Goal: Transaction & Acquisition: Purchase product/service

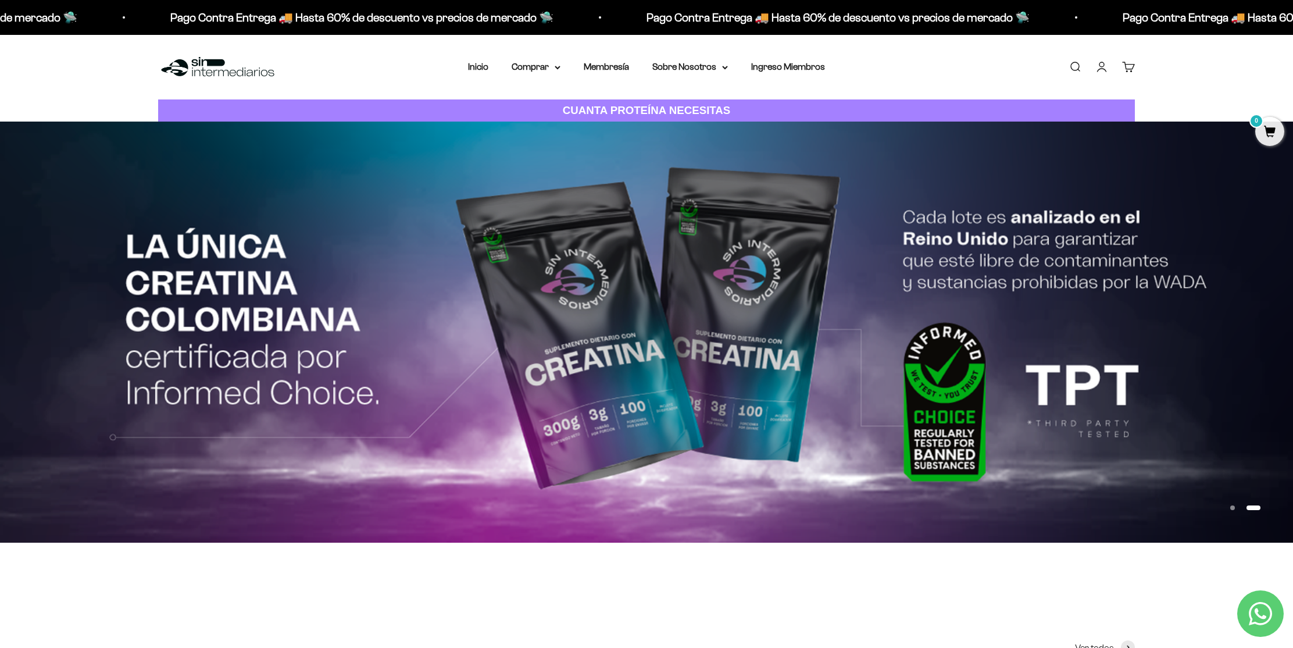
click at [1098, 66] on link "Iniciar sesión" at bounding box center [1102, 66] width 13 height 13
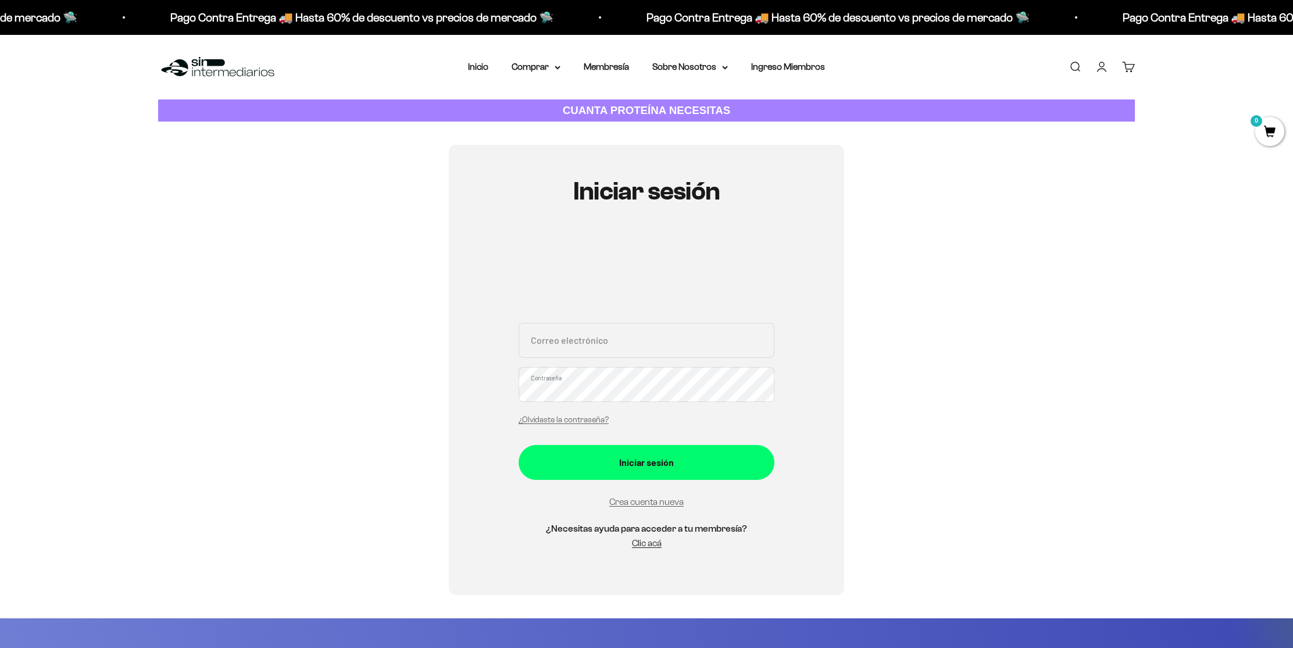
click at [555, 348] on input "Correo electrónico" at bounding box center [647, 340] width 256 height 35
type input "utopicproject@gmail.com"
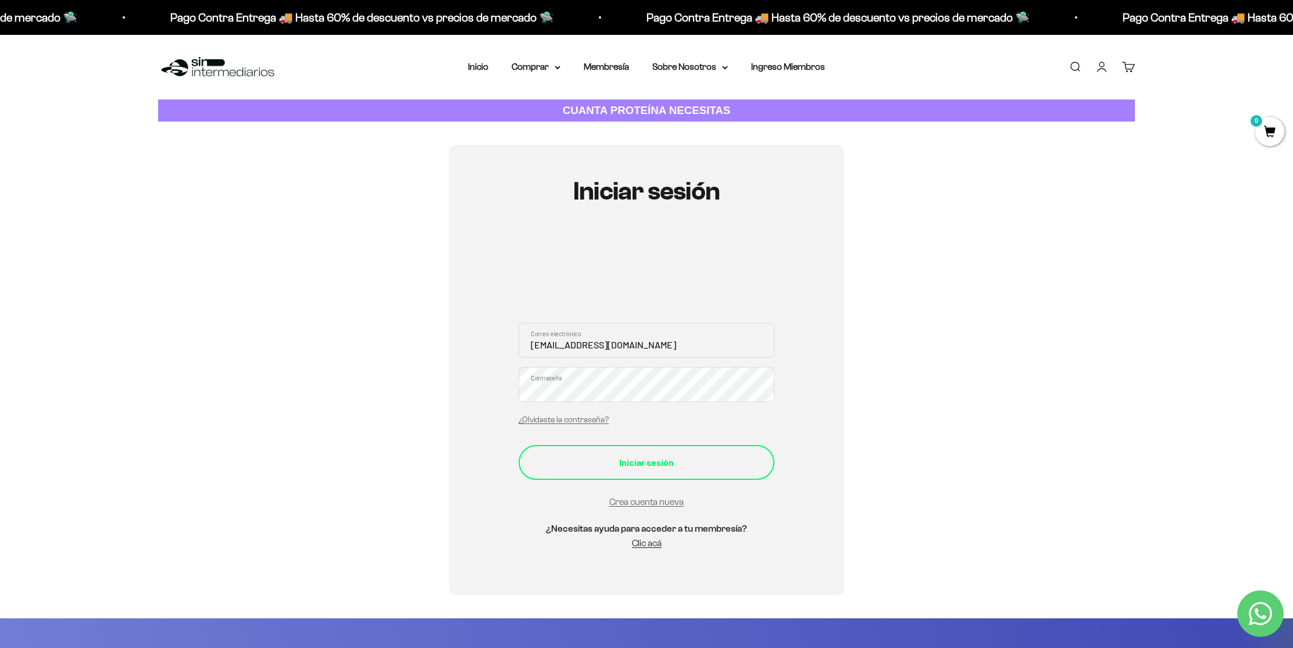
click at [630, 467] on div "Iniciar sesión" at bounding box center [646, 462] width 209 height 15
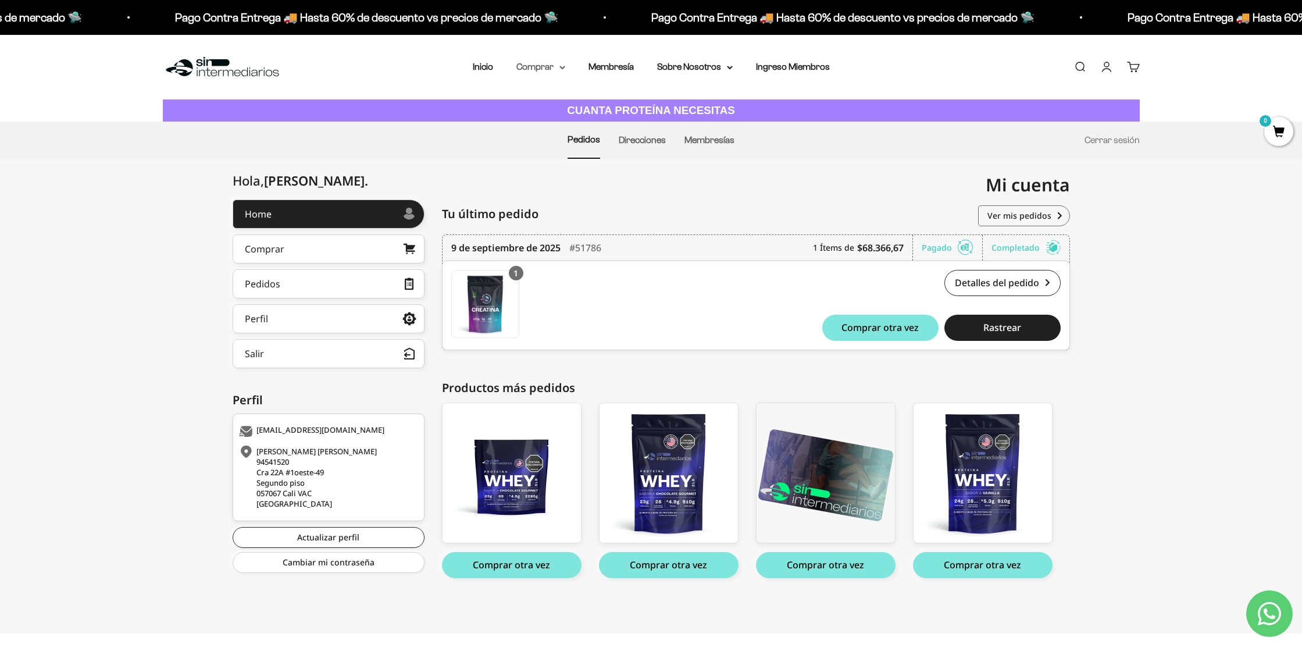
click at [557, 65] on summary "Comprar" at bounding box center [540, 66] width 49 height 15
click at [564, 104] on summary "Proteínas" at bounding box center [571, 104] width 96 height 15
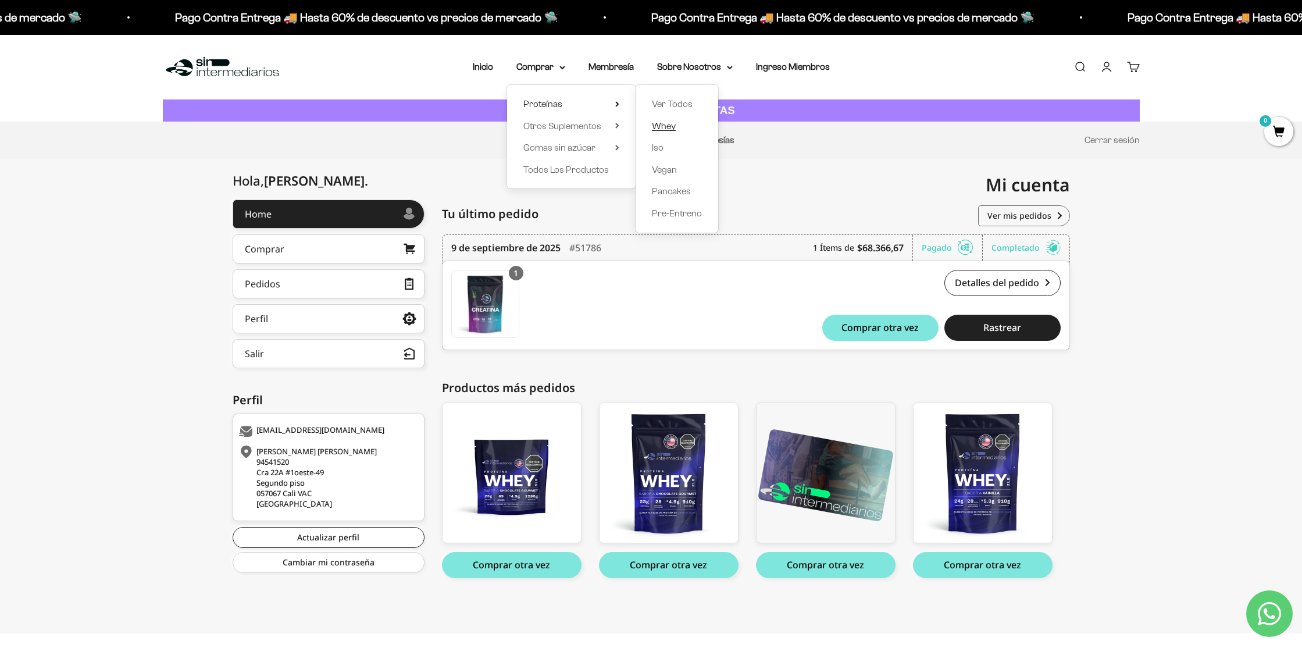
click at [654, 126] on span "Whey" at bounding box center [664, 126] width 24 height 10
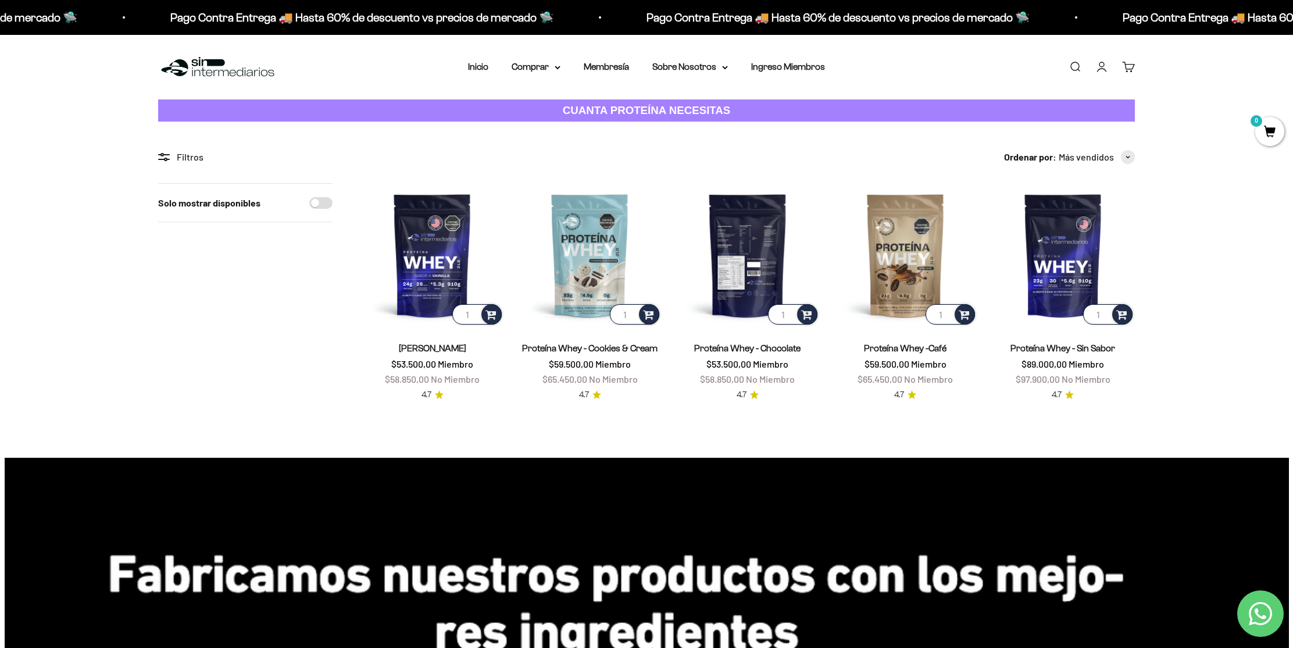
click at [746, 244] on img at bounding box center [748, 255] width 144 height 144
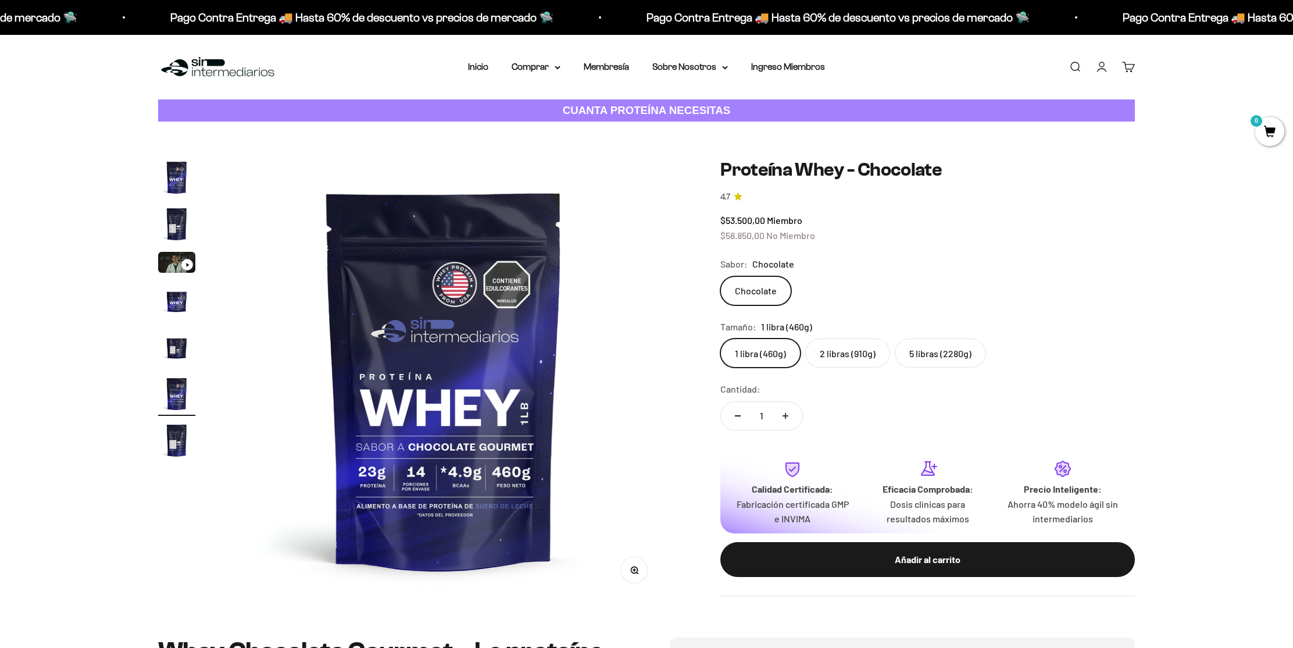
click at [942, 353] on label "5 libras (2280g)" at bounding box center [940, 352] width 91 height 29
click at [721, 338] on input "5 libras (2280g)" at bounding box center [720, 338] width 1 height 1
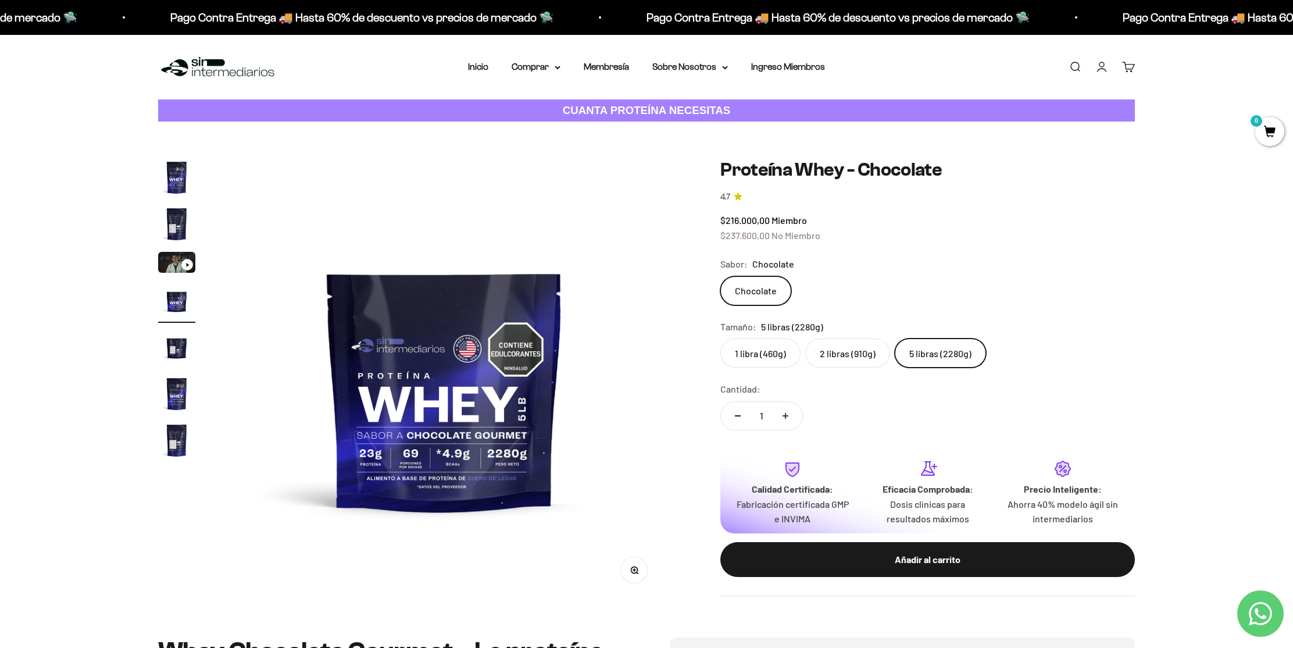
drag, startPoint x: 726, startPoint y: 238, endPoint x: 776, endPoint y: 241, distance: 49.6
click at [776, 241] on div "$216.000,00 Miembro $237.600,00 No Miembro" at bounding box center [928, 228] width 415 height 30
click at [854, 348] on label "2 libras (910g)" at bounding box center [847, 352] width 85 height 29
click at [721, 338] on input "2 libras (910g)" at bounding box center [720, 338] width 1 height 1
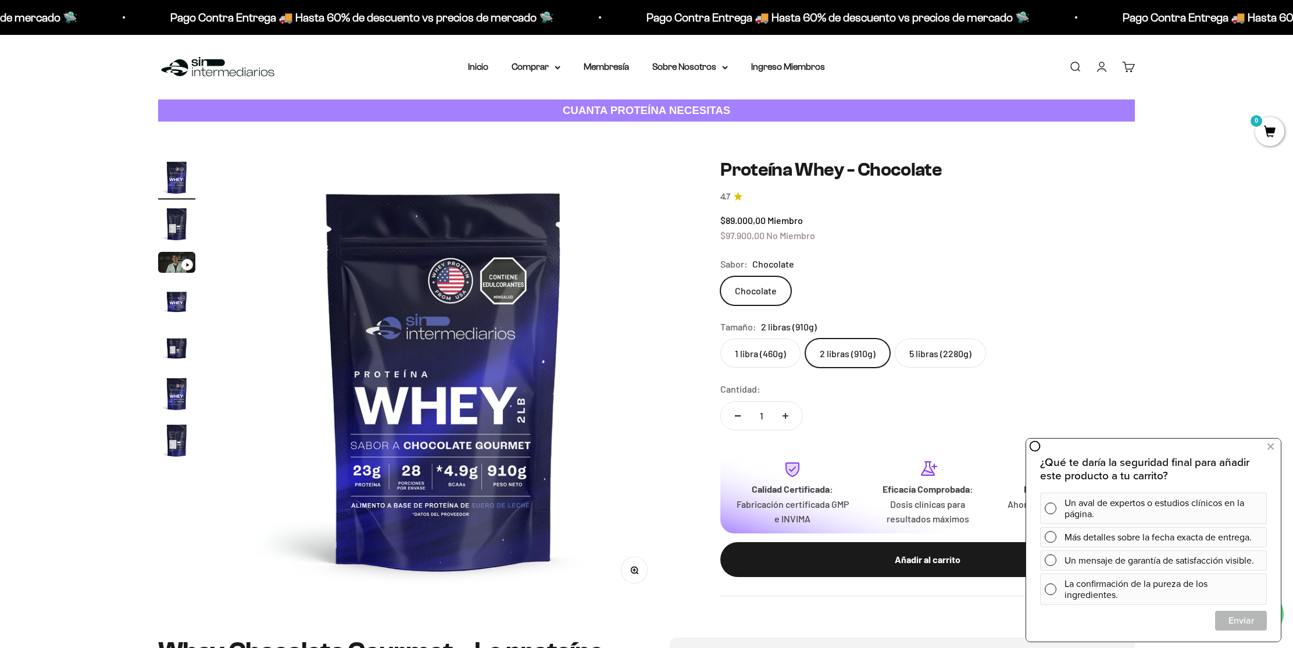
drag, startPoint x: 1271, startPoint y: 444, endPoint x: 1207, endPoint y: 457, distance: 65.2
click at [1271, 444] on icon at bounding box center [1271, 446] width 6 height 15
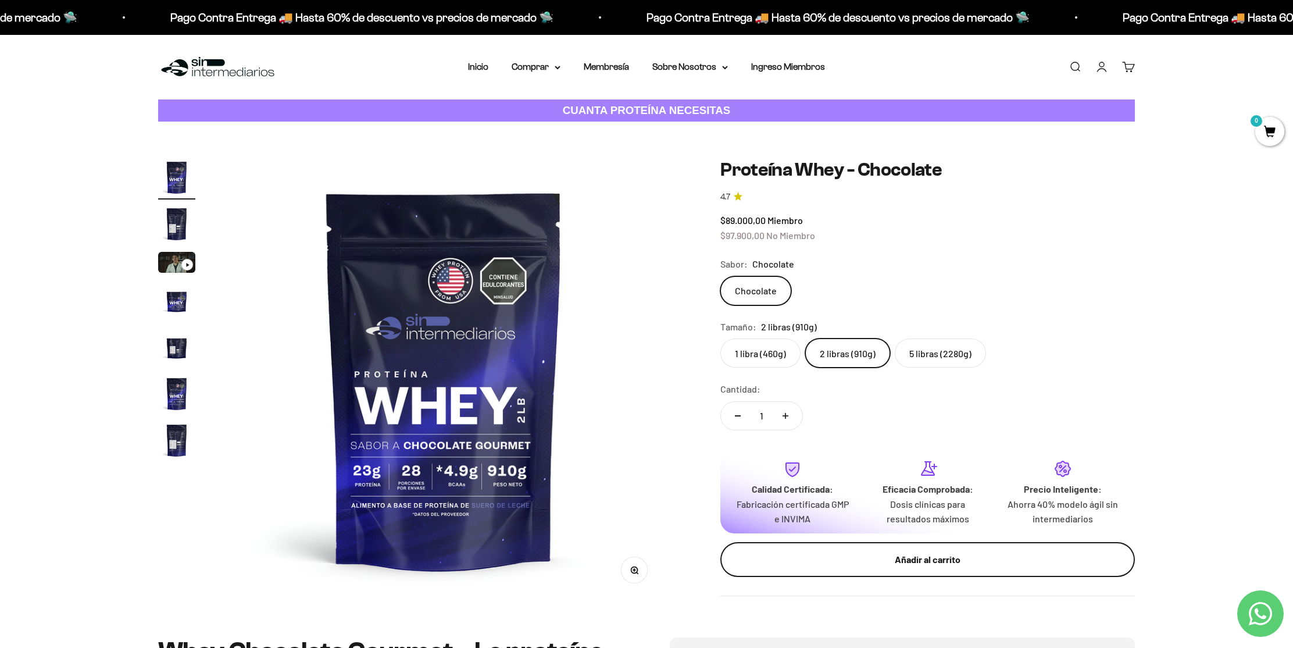
click at [994, 555] on div "Añadir al carrito" at bounding box center [928, 559] width 368 height 15
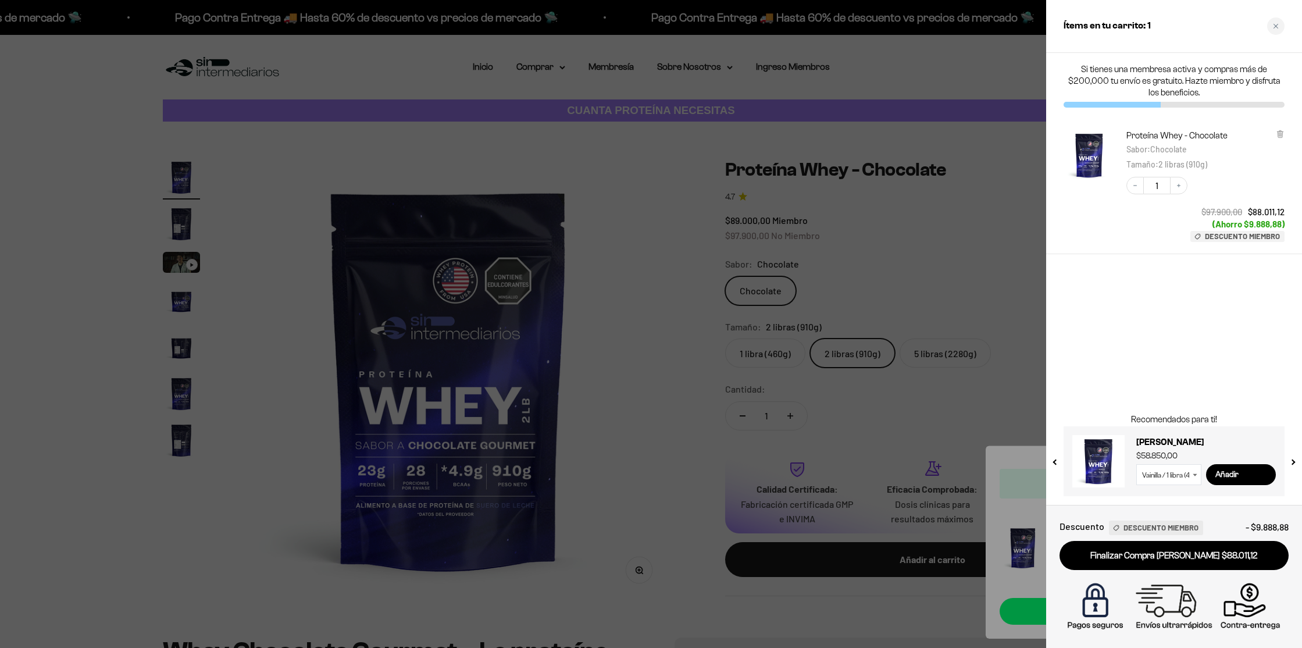
click at [960, 277] on div at bounding box center [651, 324] width 1302 height 648
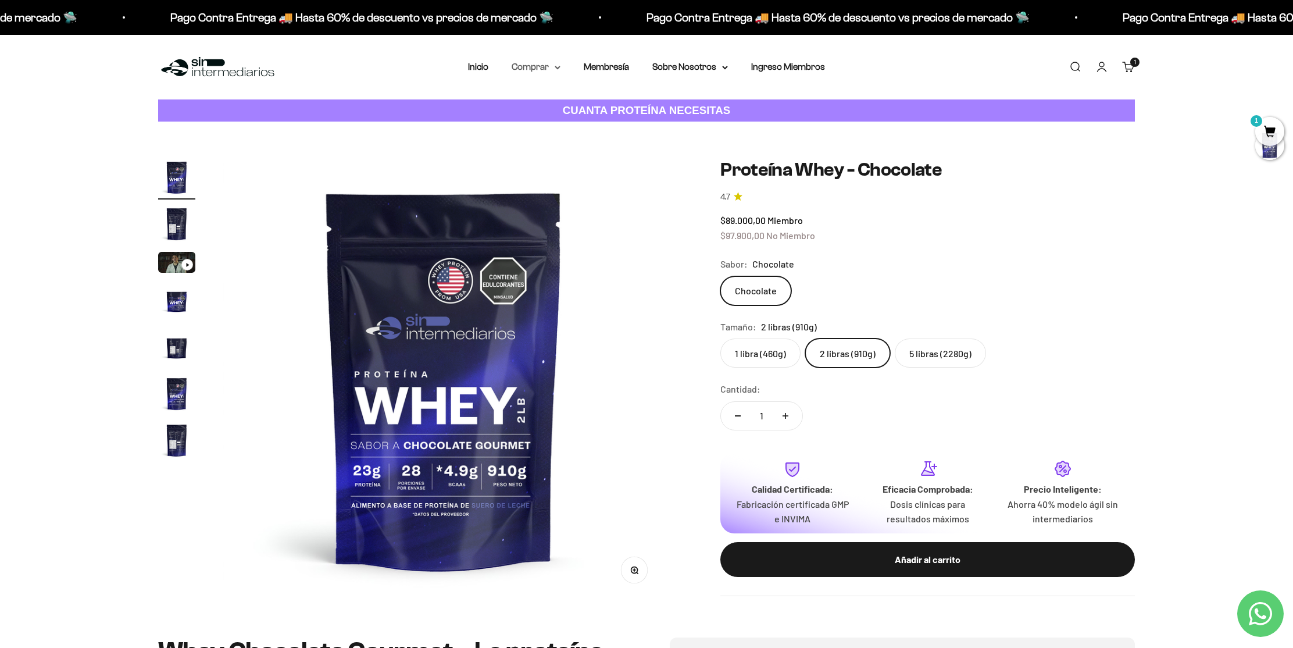
click at [549, 67] on summary "Comprar" at bounding box center [536, 66] width 49 height 15
click at [606, 100] on summary "Proteínas" at bounding box center [567, 104] width 96 height 15
click at [652, 140] on span "Iso" at bounding box center [653, 147] width 12 height 15
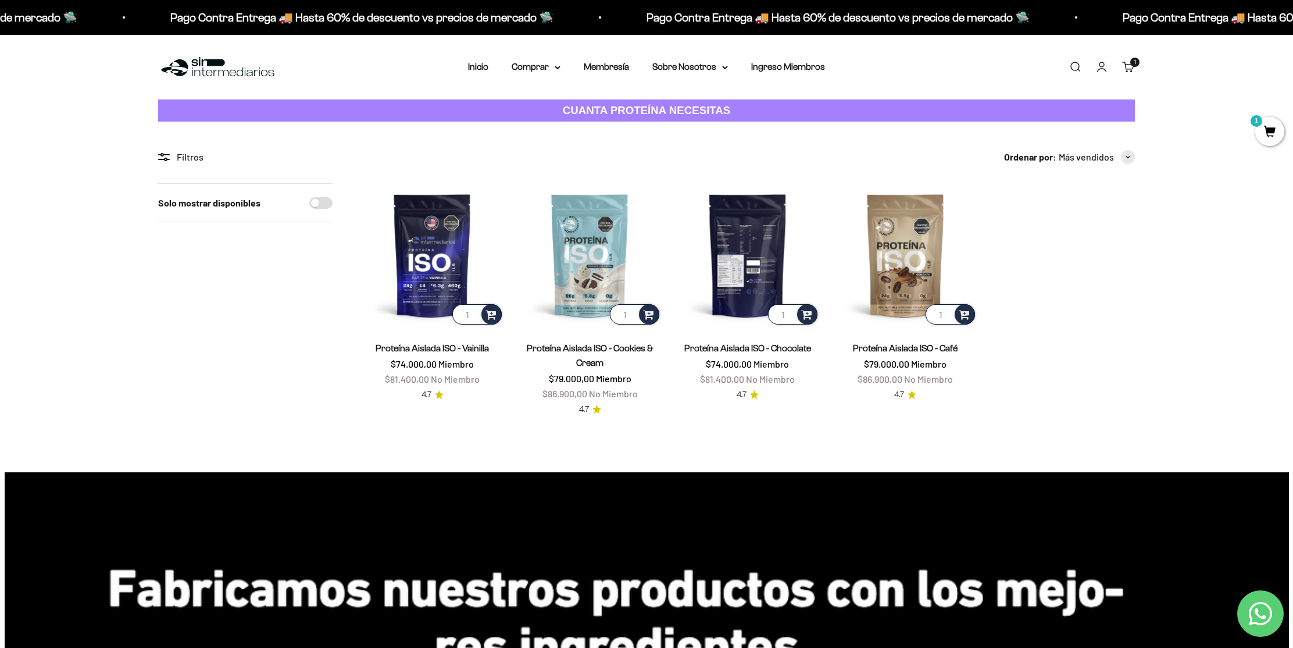
click at [729, 259] on img at bounding box center [748, 255] width 144 height 144
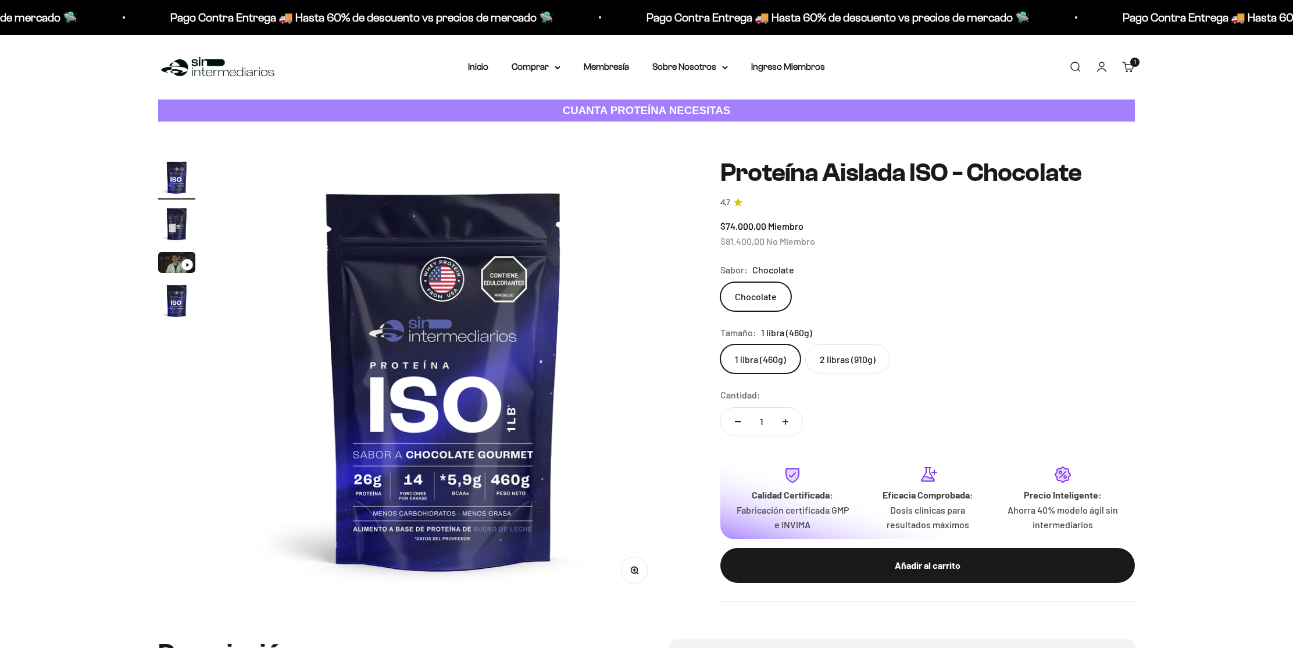
click at [844, 364] on label "2 libras (910g)" at bounding box center [847, 358] width 85 height 29
click at [721, 344] on input "2 libras (910g)" at bounding box center [720, 344] width 1 height 1
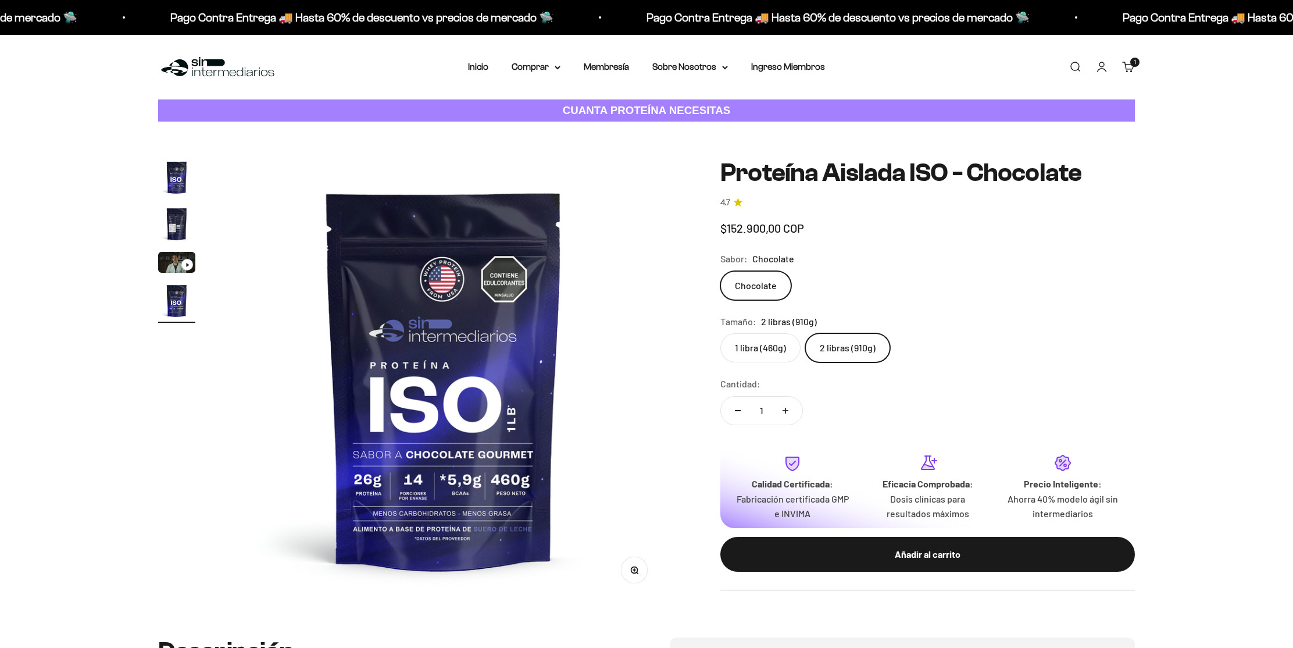
scroll to position [0, 1366]
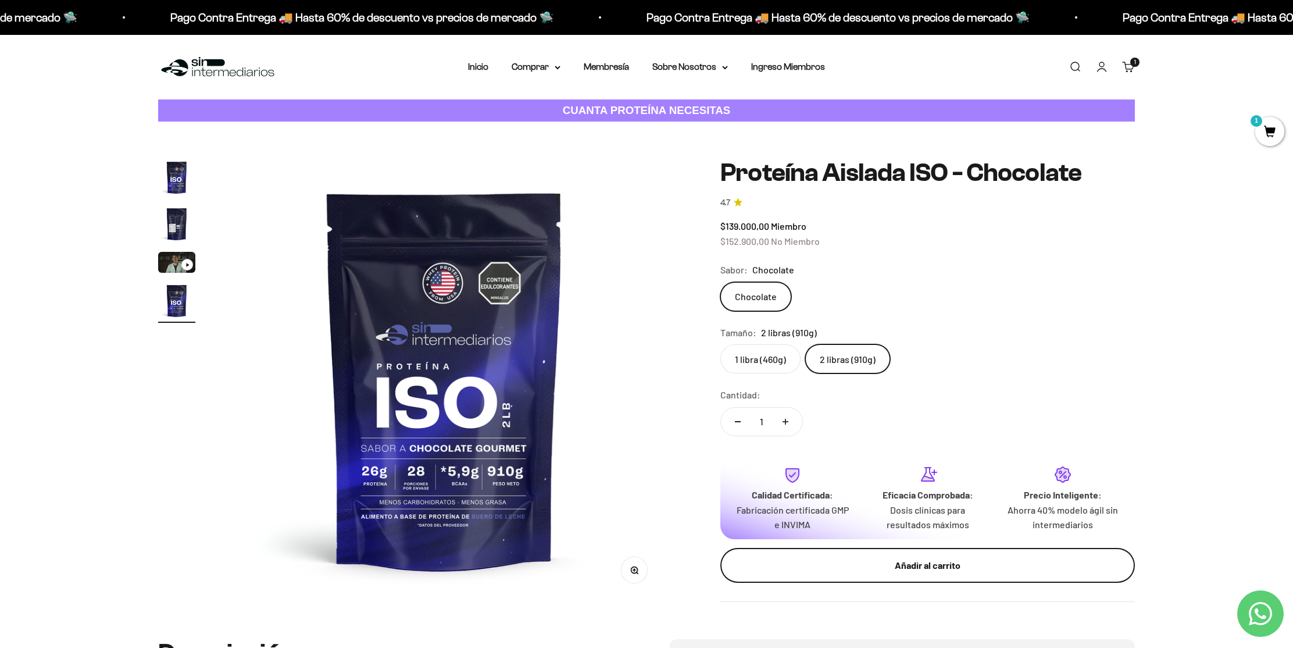
click at [943, 568] on div "Añadir al carrito" at bounding box center [928, 565] width 368 height 15
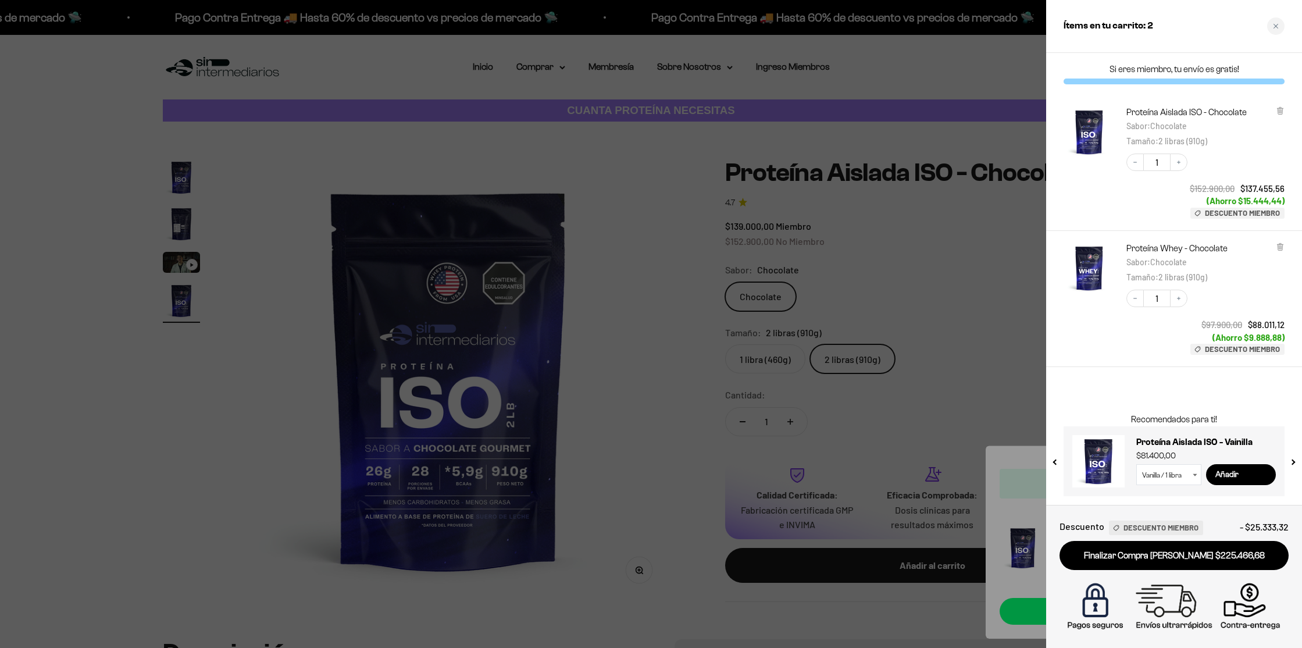
click at [975, 298] on div at bounding box center [651, 324] width 1302 height 648
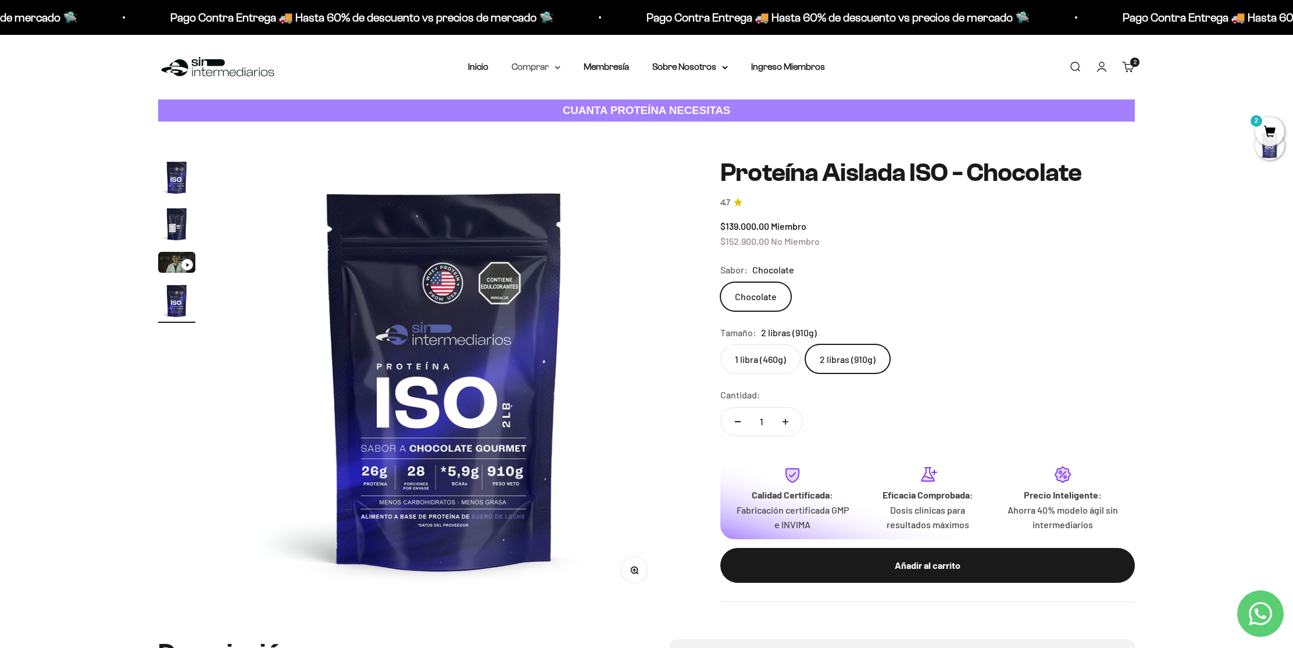
click at [552, 69] on summary "Comprar" at bounding box center [536, 66] width 49 height 15
click at [565, 127] on span "Otros Suplementos" at bounding box center [558, 126] width 78 height 10
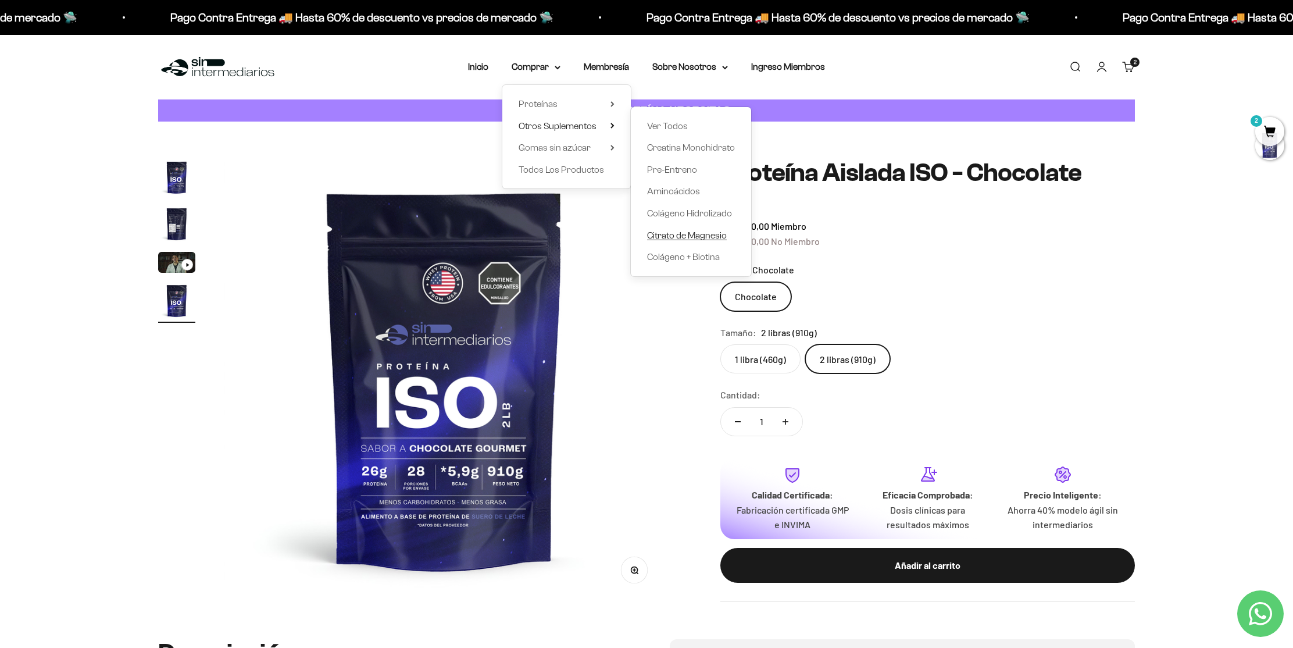
click at [686, 238] on span "Citrato de Magnesio" at bounding box center [687, 235] width 80 height 10
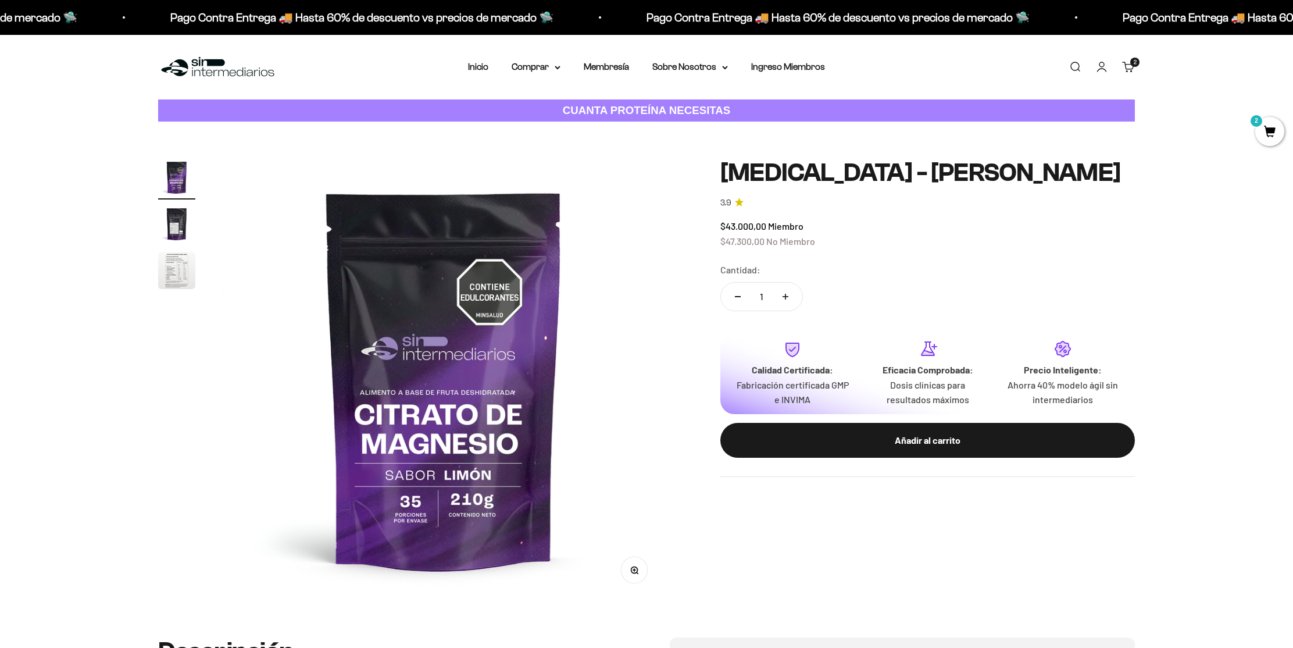
click at [791, 298] on button "Aumentar cantidad" at bounding box center [786, 297] width 34 height 28
type input "2"
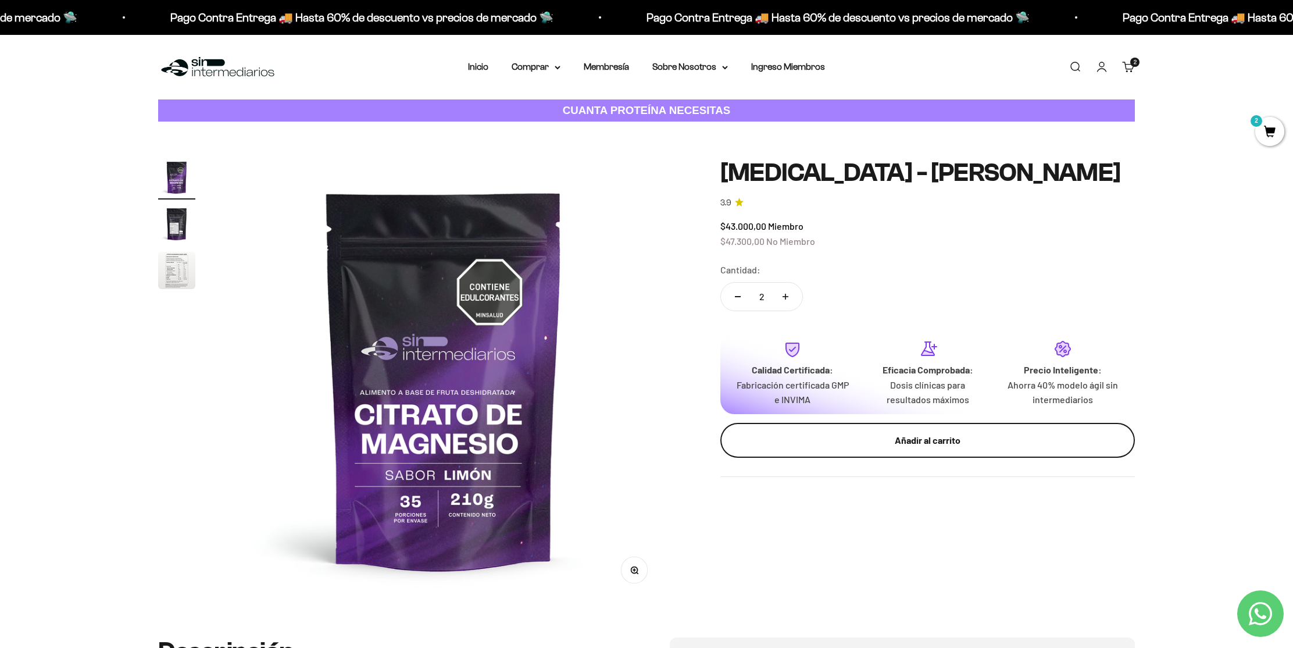
click at [905, 455] on button "Añadir al carrito" at bounding box center [928, 440] width 415 height 35
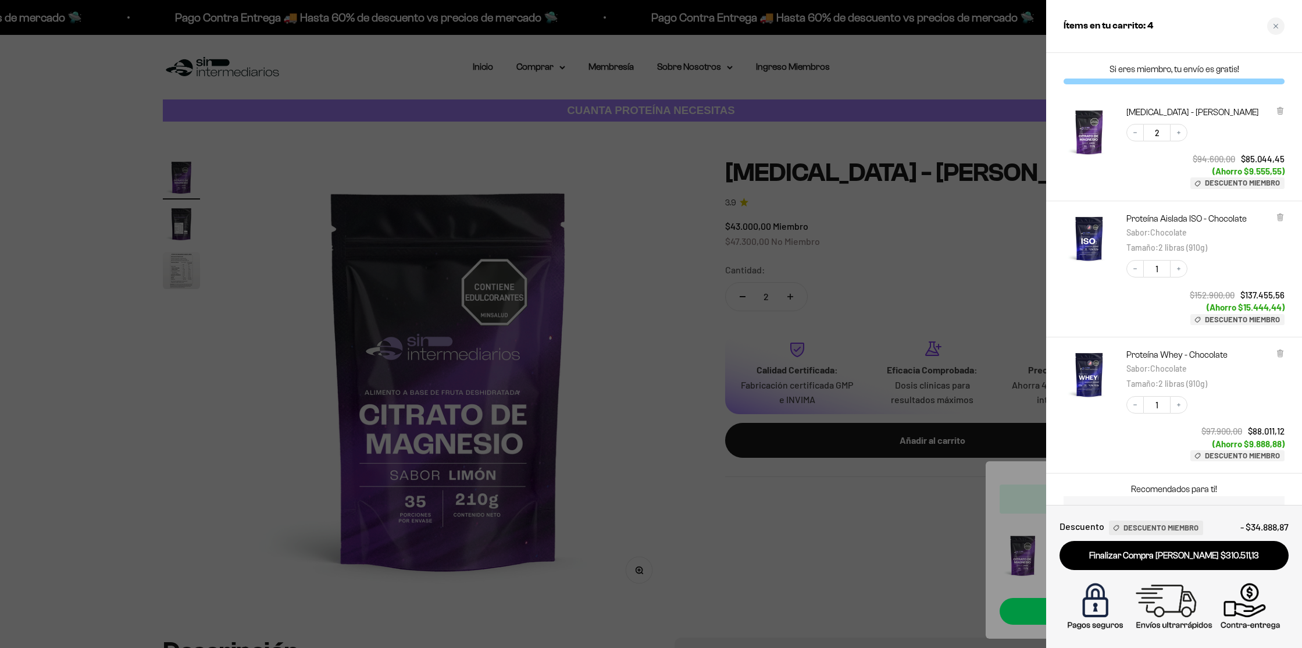
click at [627, 224] on div at bounding box center [651, 324] width 1302 height 648
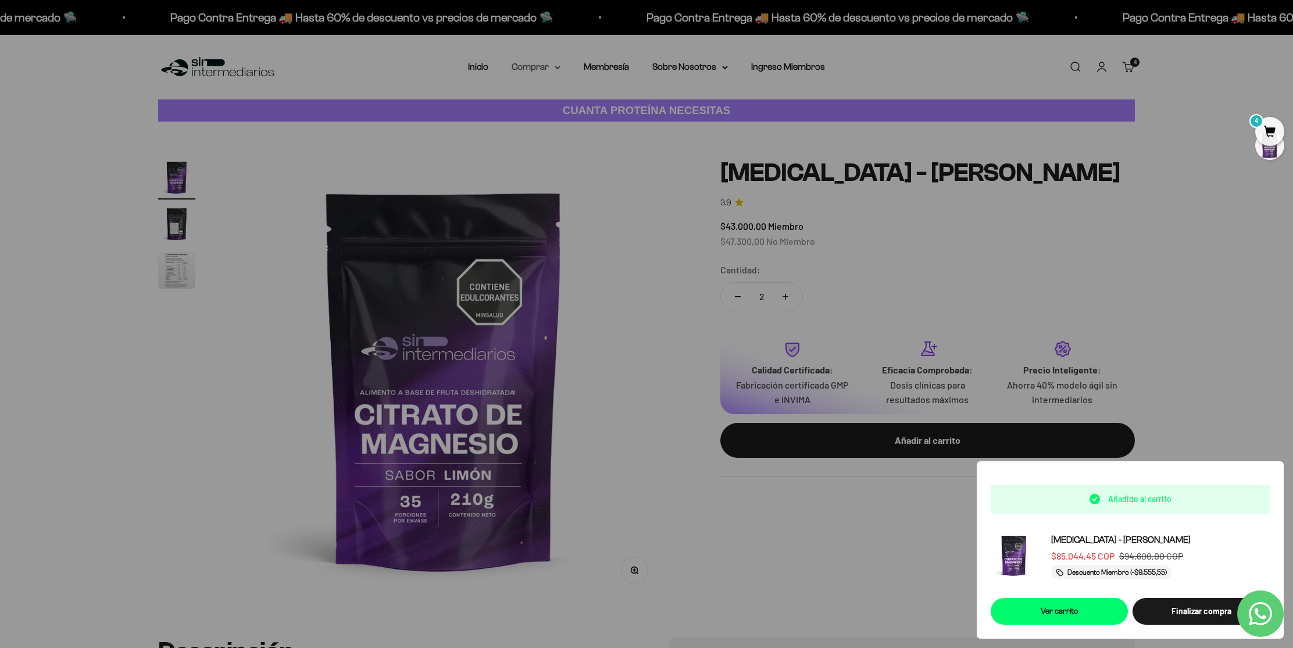
click at [539, 71] on summary "Comprar" at bounding box center [536, 66] width 49 height 15
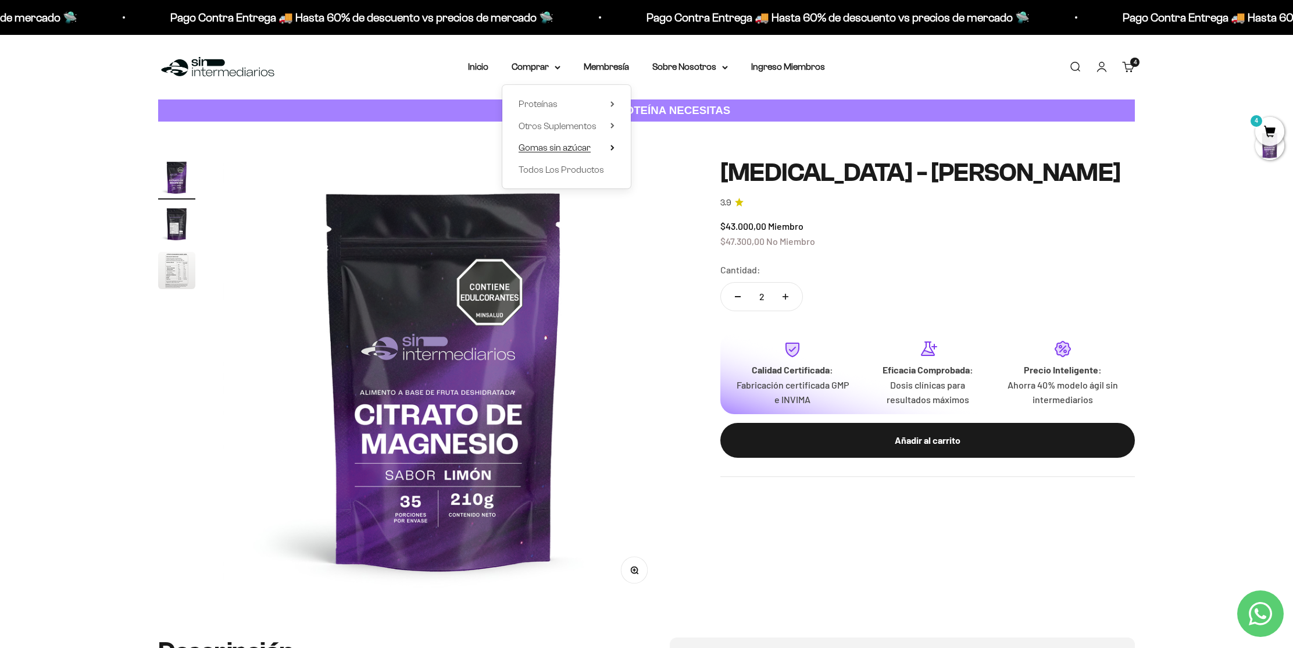
click at [569, 149] on span "Gomas sin azúcar" at bounding box center [555, 147] width 72 height 10
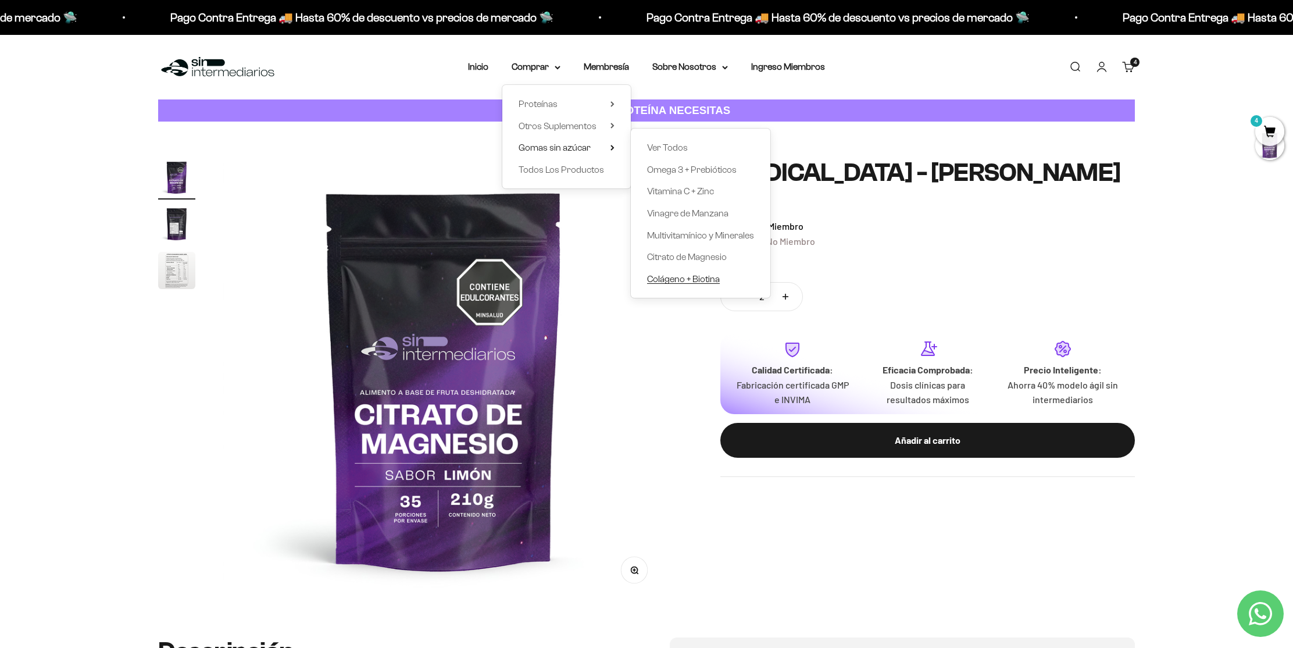
click at [680, 281] on span "Colágeno + Biotina" at bounding box center [683, 279] width 73 height 10
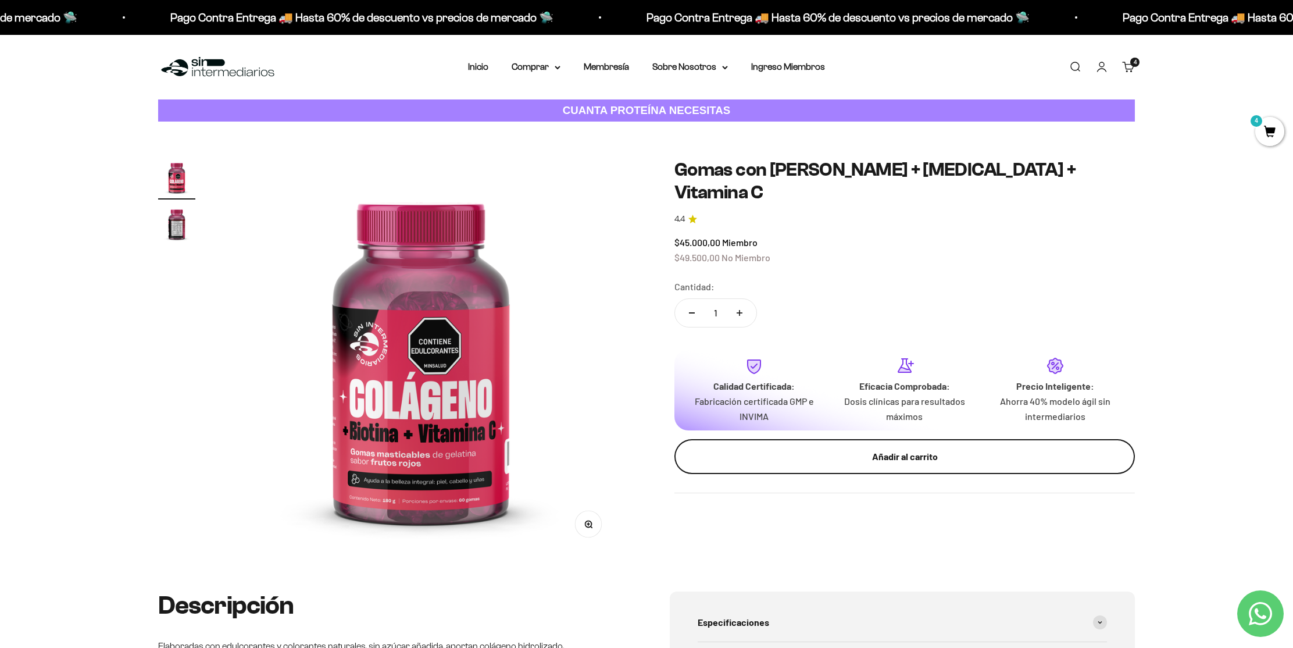
click at [853, 443] on button "Añadir al carrito" at bounding box center [905, 456] width 461 height 35
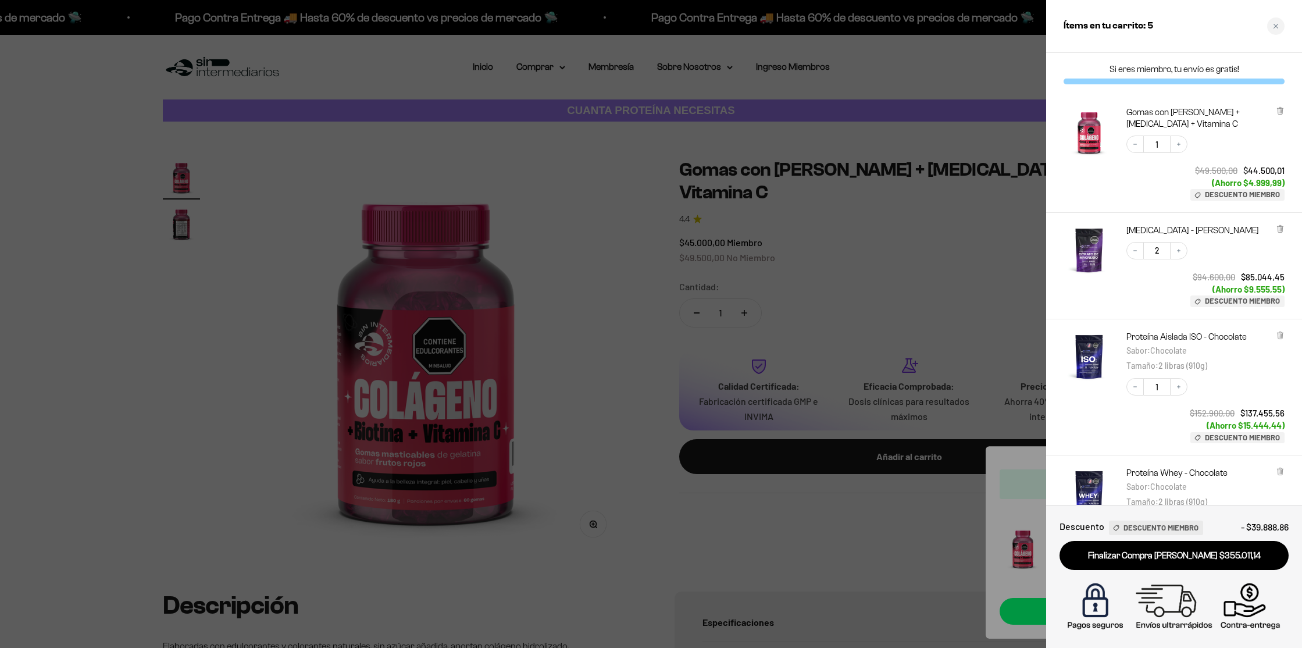
click at [547, 69] on div at bounding box center [651, 324] width 1302 height 648
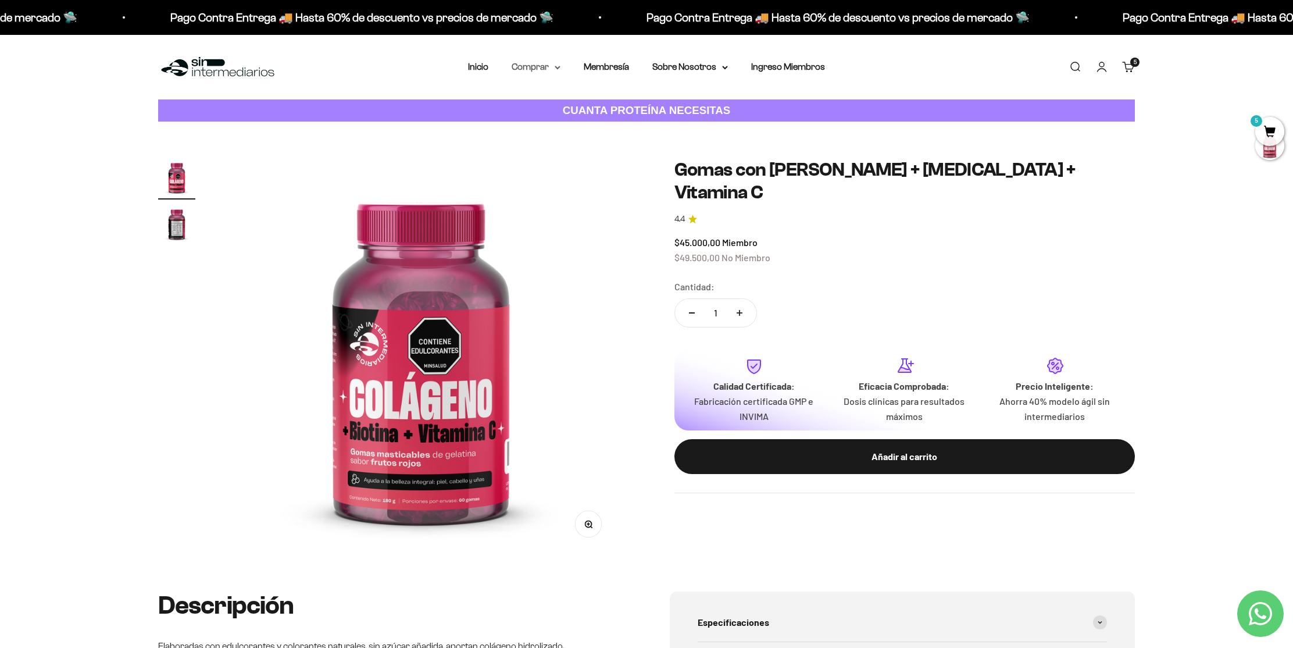
click at [555, 69] on summary "Comprar" at bounding box center [536, 66] width 49 height 15
click at [552, 68] on summary "Comprar" at bounding box center [536, 66] width 49 height 15
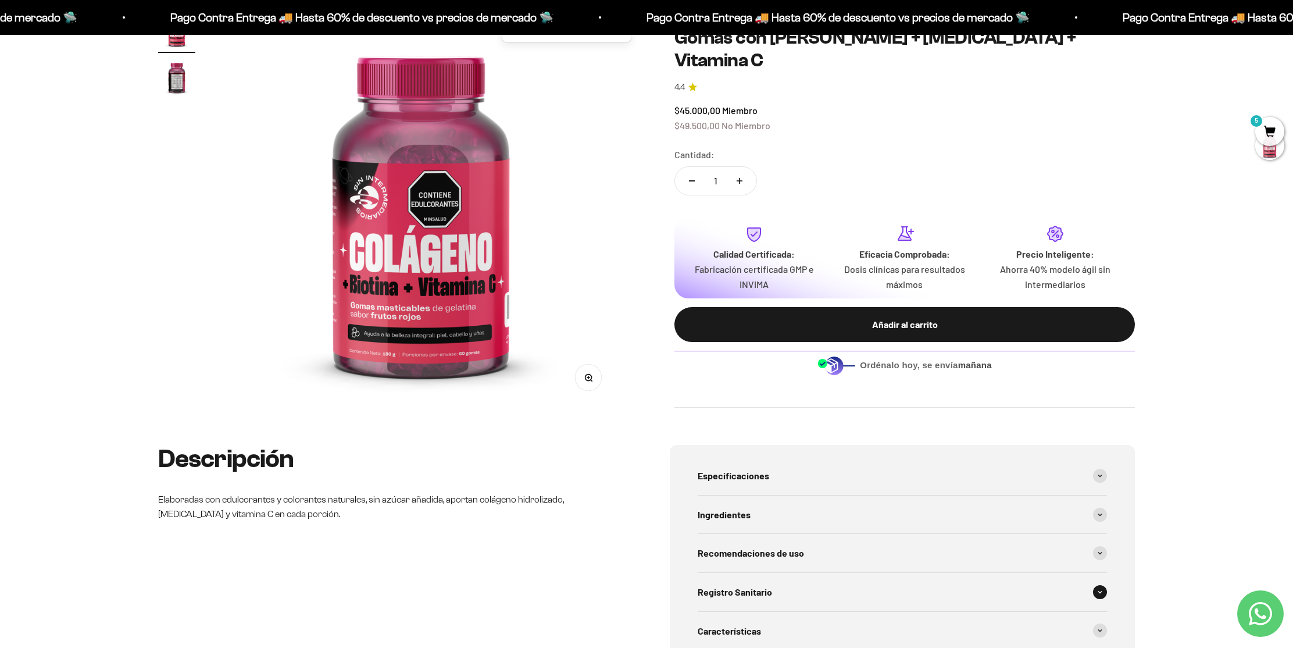
scroll to position [274, 0]
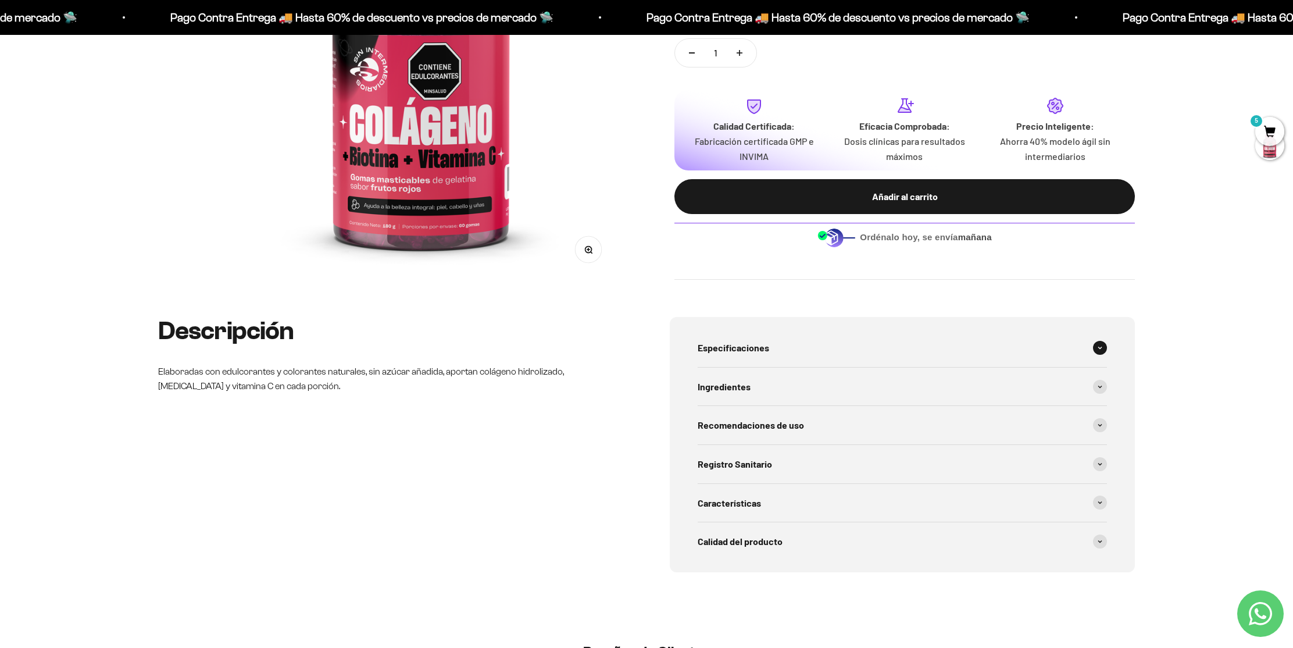
click at [806, 345] on div "Especificaciones" at bounding box center [902, 348] width 409 height 38
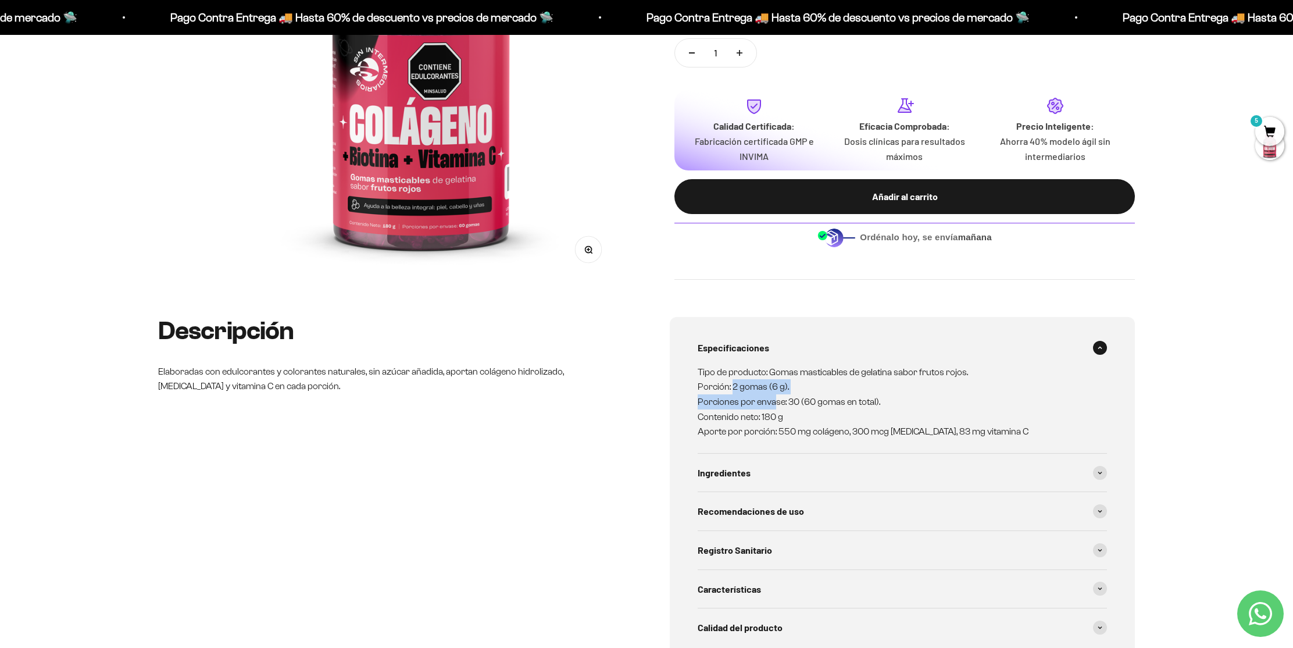
drag, startPoint x: 732, startPoint y: 388, endPoint x: 772, endPoint y: 394, distance: 41.1
click at [772, 394] on p "Tipo de producto: Gomas masticables de gelatina sabor frutos rojos. Porción: 2 …" at bounding box center [895, 402] width 395 height 74
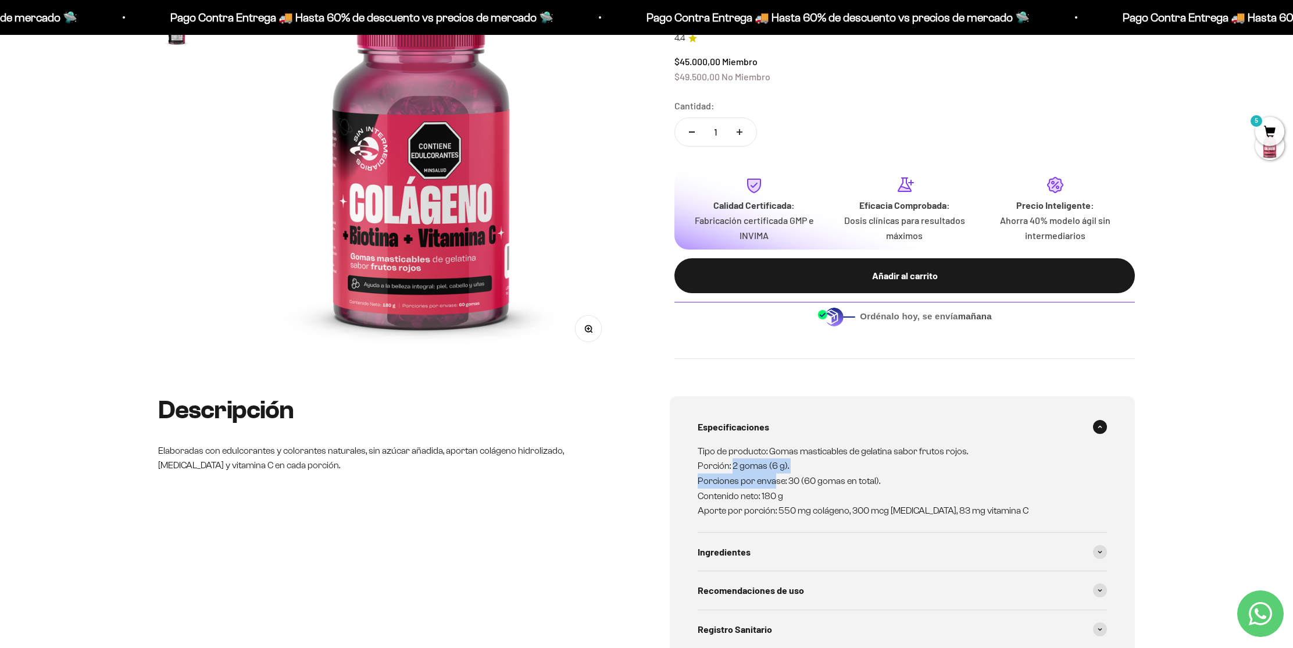
scroll to position [0, 0]
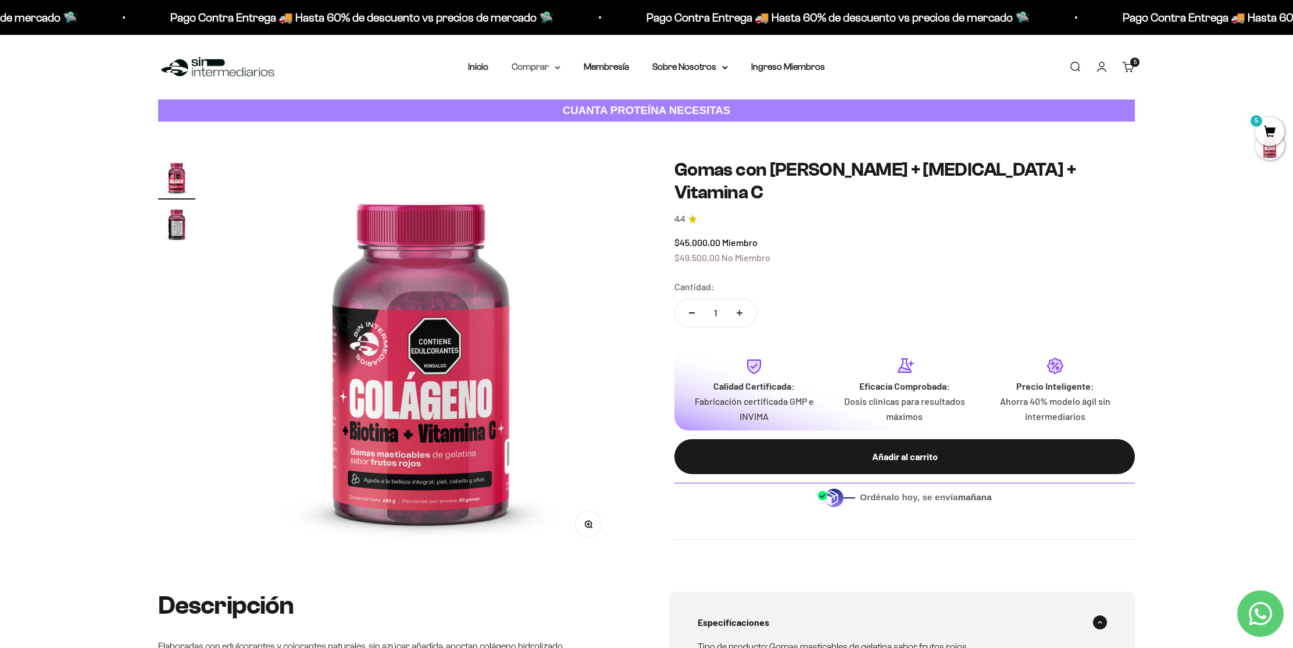
click at [553, 65] on summary "Comprar" at bounding box center [536, 66] width 49 height 15
click at [596, 123] on span "Otros Suplementos" at bounding box center [558, 126] width 78 height 10
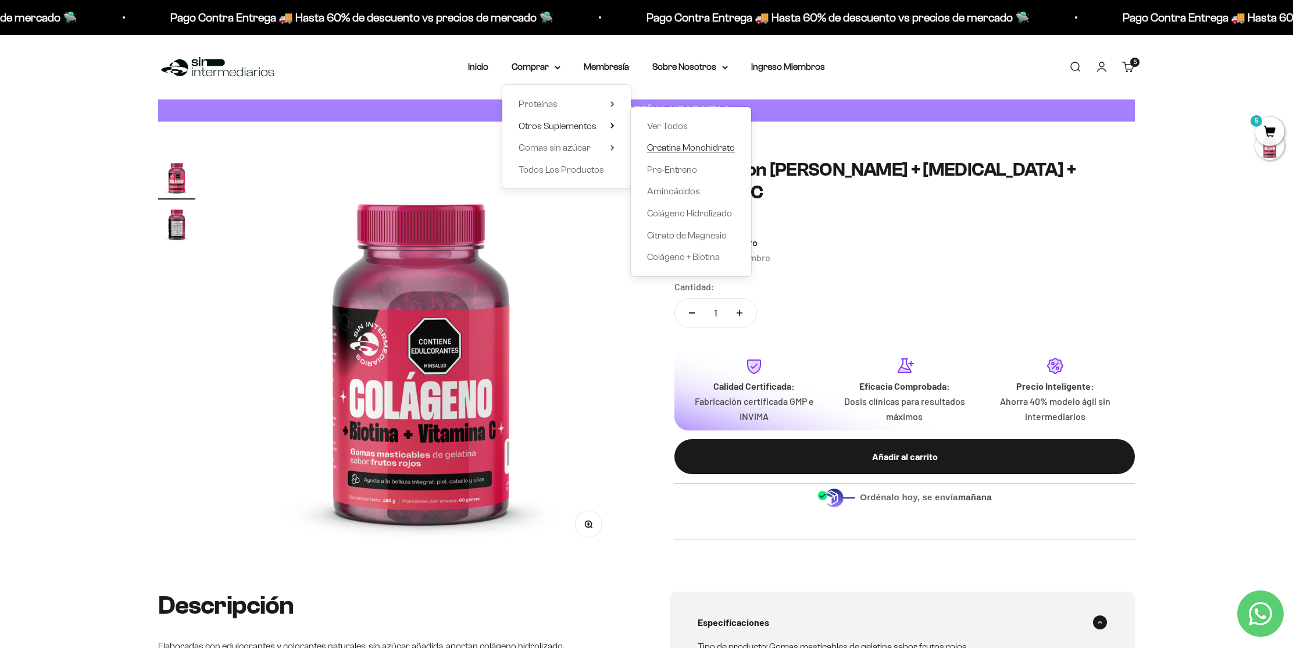
click at [687, 149] on span "Creatina Monohidrato" at bounding box center [691, 147] width 88 height 10
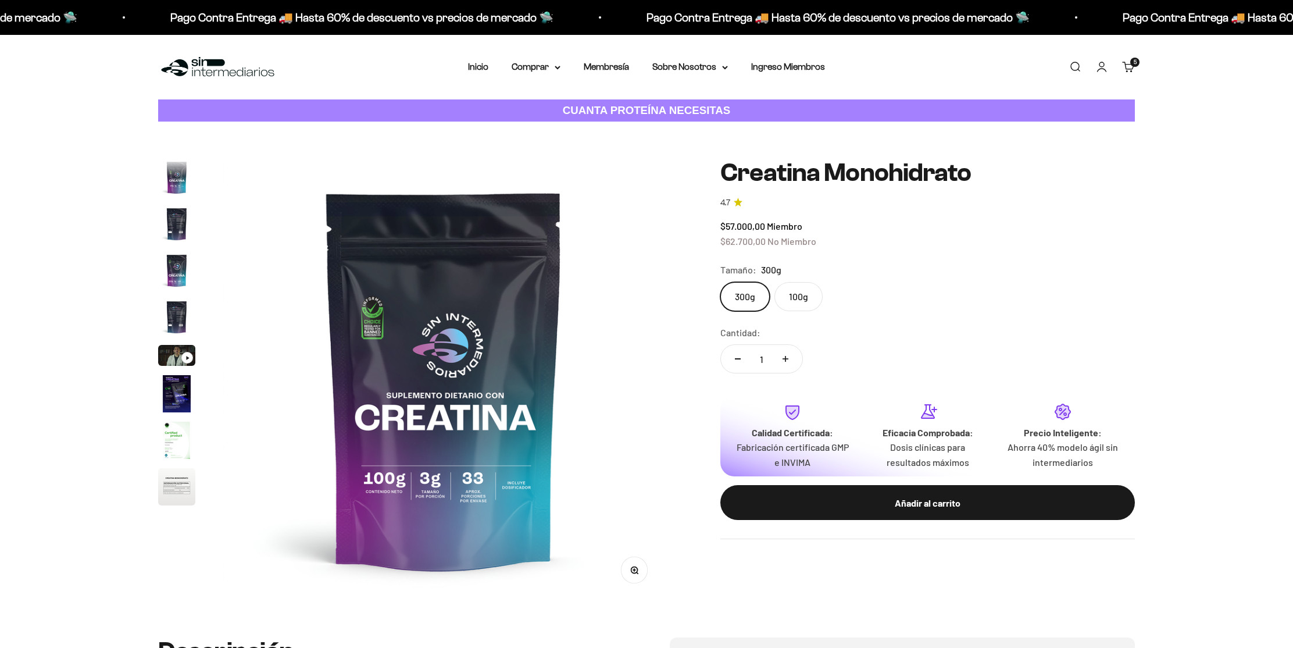
scroll to position [48, 0]
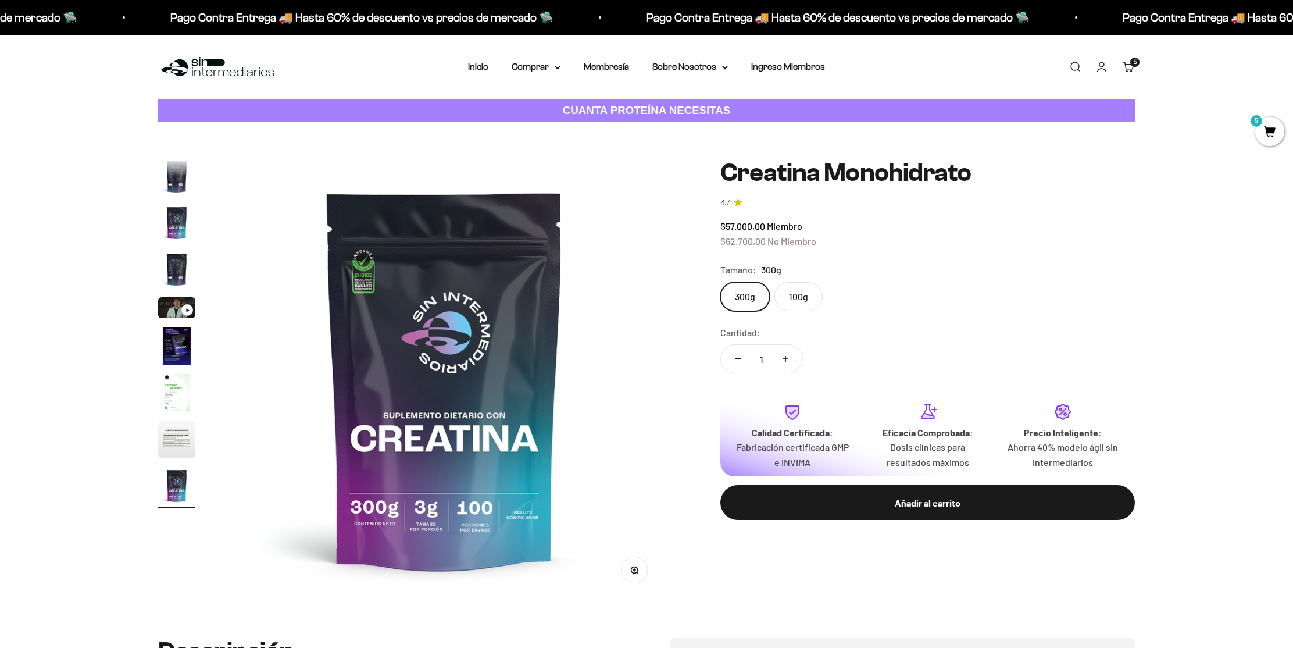
click at [785, 358] on icon "Aumentar cantidad" at bounding box center [786, 359] width 6 height 6
click at [786, 358] on icon "Aumentar cantidad" at bounding box center [786, 359] width 0 height 6
click at [784, 359] on icon "Aumentar cantidad" at bounding box center [786, 359] width 6 height 0
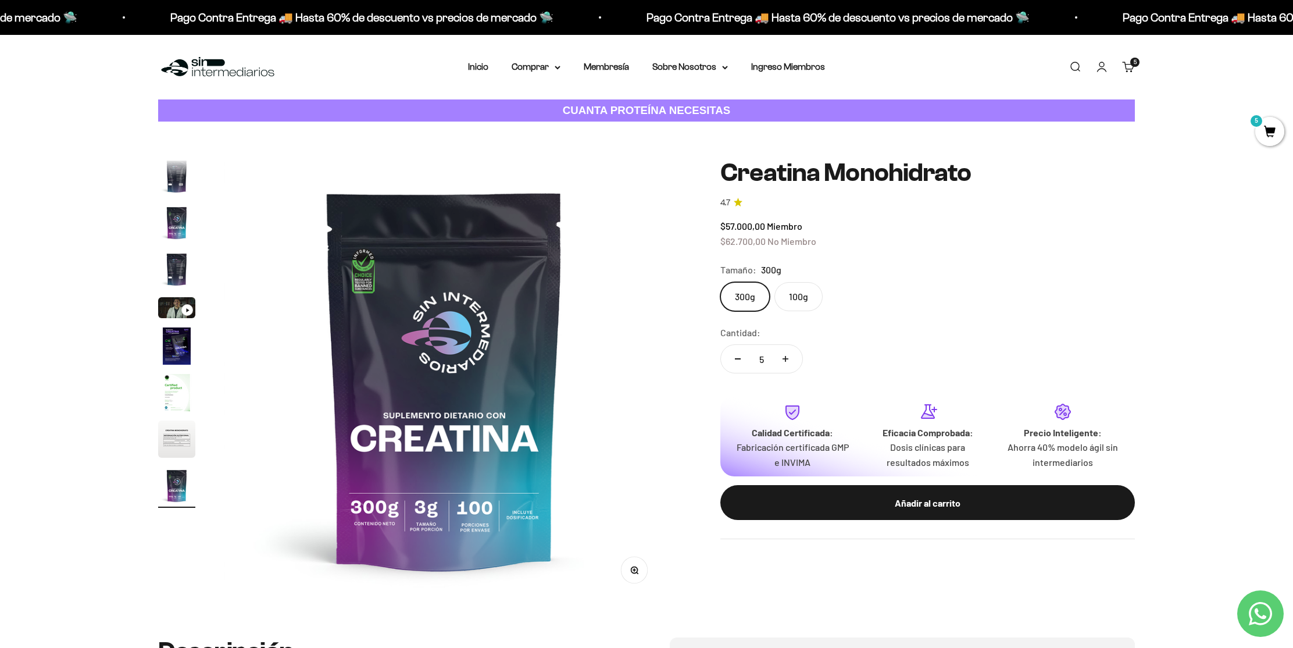
type input "6"
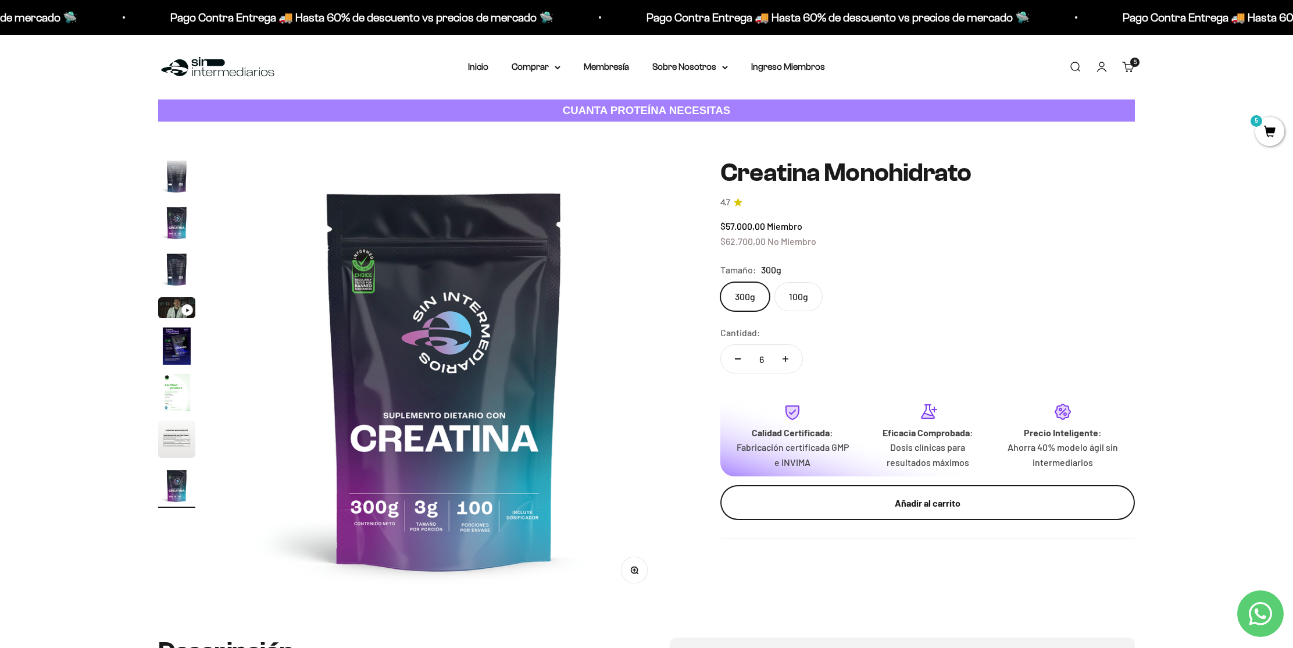
click at [872, 515] on button "Añadir al carrito" at bounding box center [928, 502] width 415 height 35
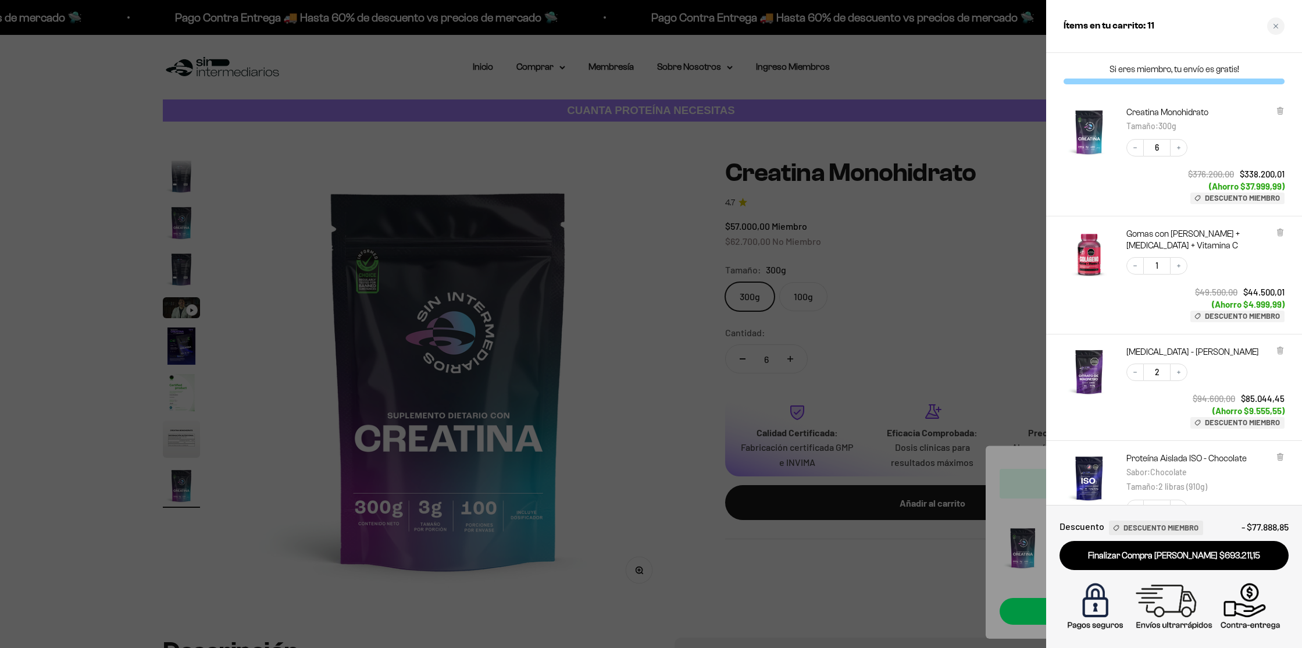
click at [637, 285] on div at bounding box center [651, 324] width 1302 height 648
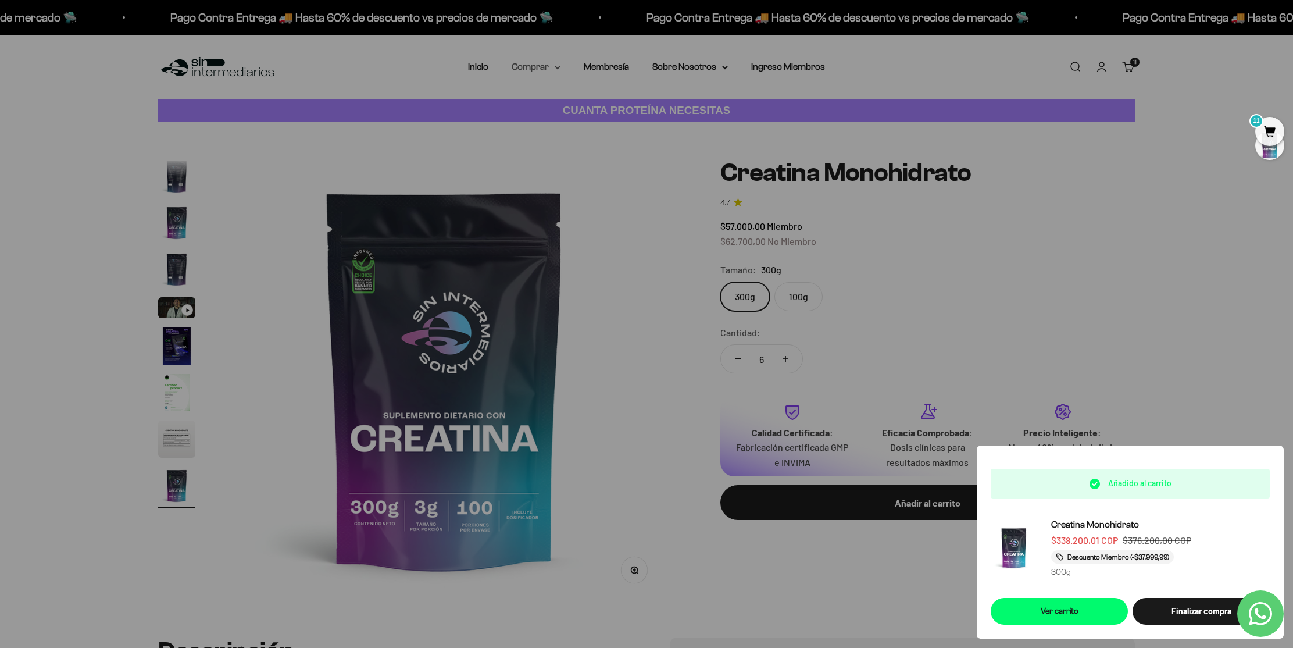
click at [536, 64] on summary "Comprar" at bounding box center [536, 66] width 49 height 15
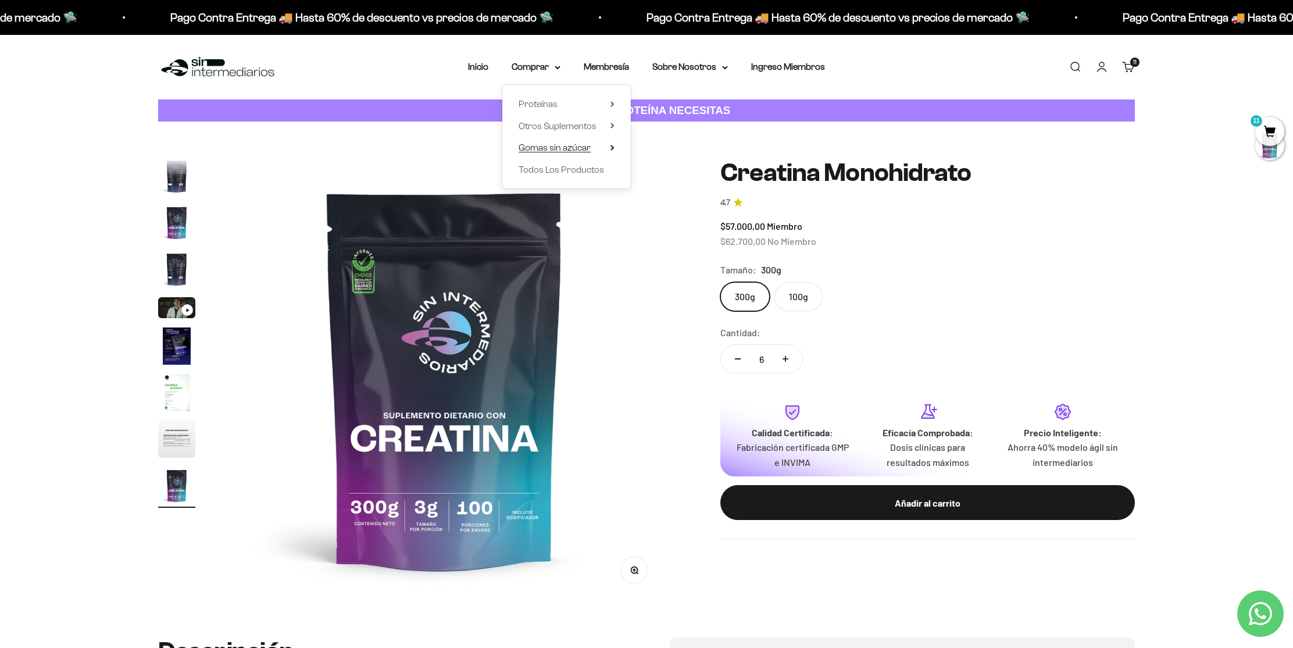
click at [580, 146] on span "Gomas sin azúcar" at bounding box center [555, 147] width 72 height 10
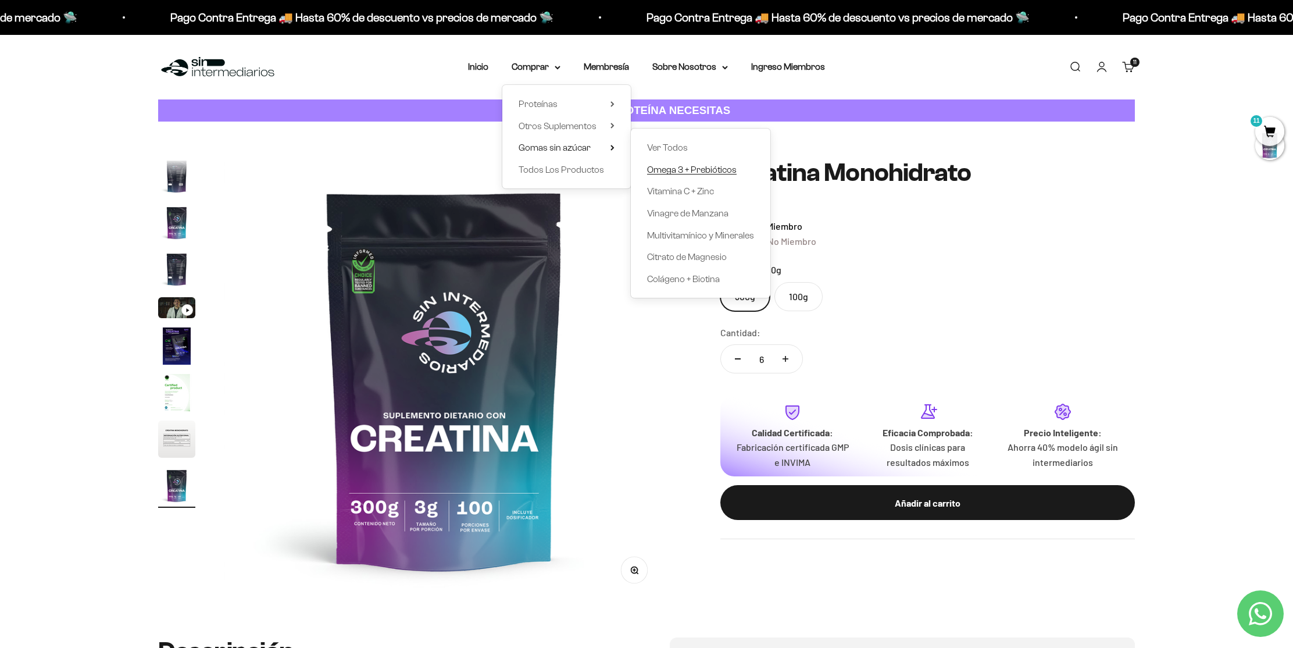
click at [677, 170] on span "Omega 3 + Prebióticos" at bounding box center [692, 170] width 90 height 10
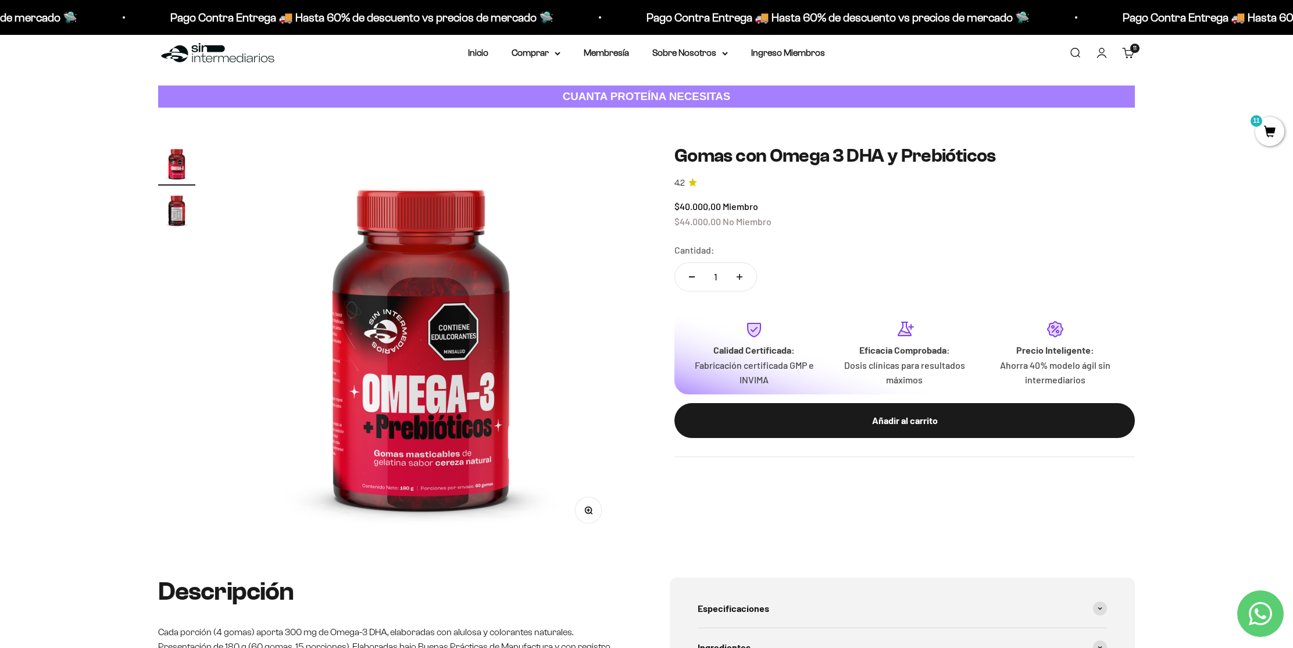
scroll to position [59, 0]
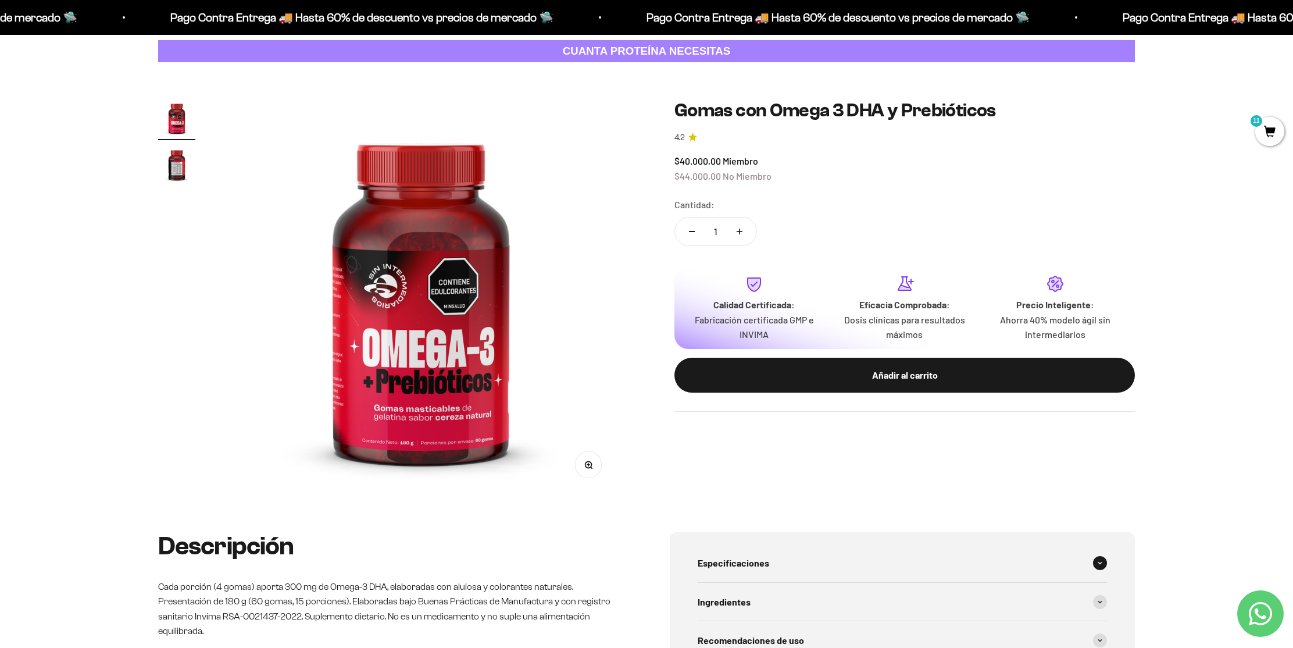
click at [759, 561] on span "Especificaciones" at bounding box center [734, 562] width 72 height 15
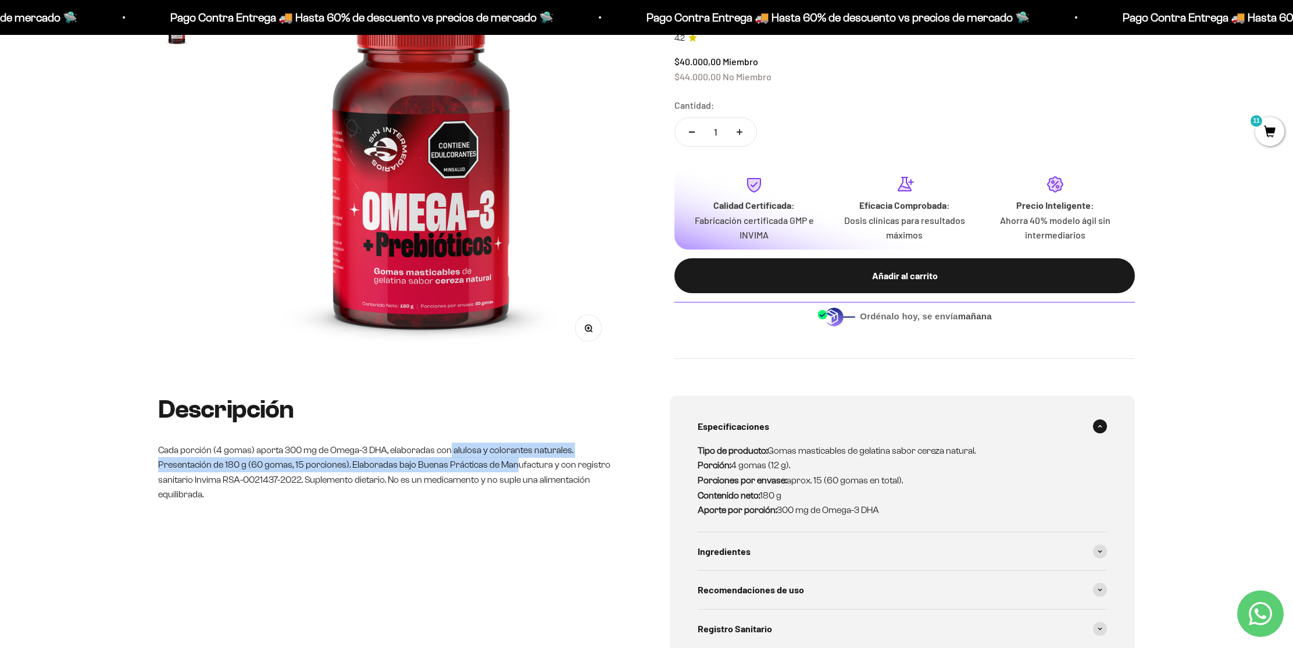
drag, startPoint x: 448, startPoint y: 449, endPoint x: 522, endPoint y: 463, distance: 75.2
click at [514, 461] on p "Cada porción (4 gomas) aporta 300 mg de Omega-3 DHA, elaboradas con alulosa y c…" at bounding box center [390, 472] width 465 height 59
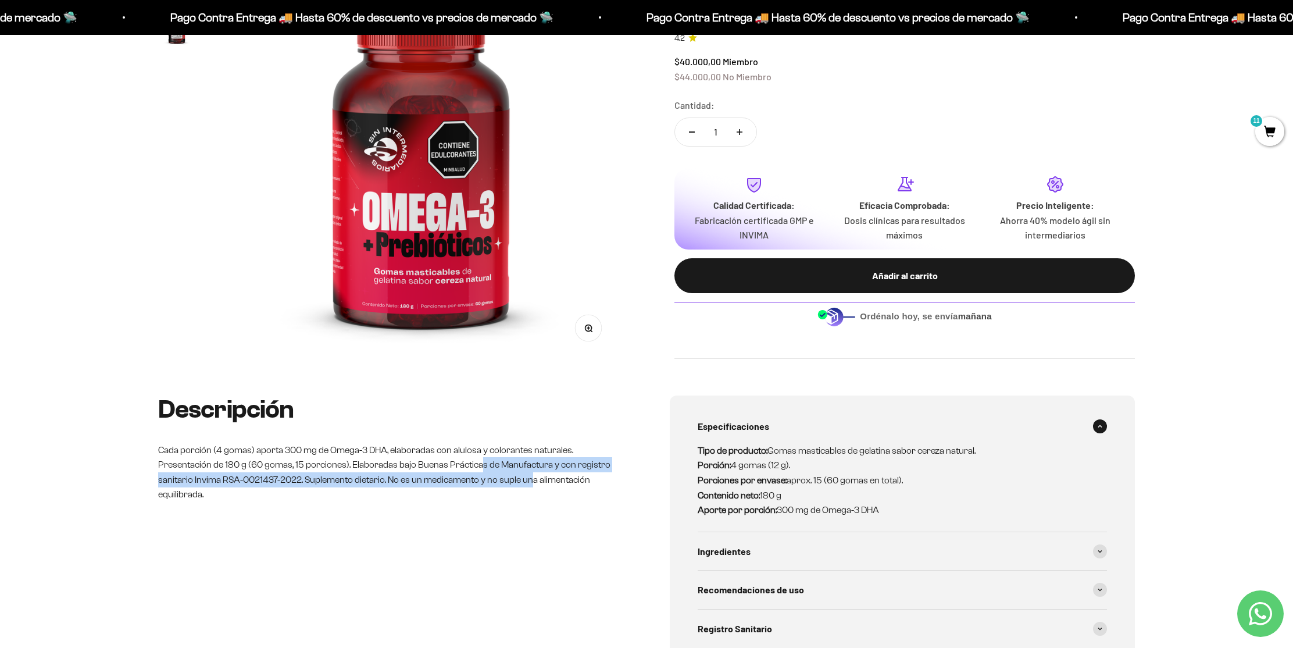
drag, startPoint x: 477, startPoint y: 468, endPoint x: 530, endPoint y: 479, distance: 54.6
click at [530, 479] on p "Cada porción (4 gomas) aporta 300 mg de Omega-3 DHA, elaboradas con alulosa y c…" at bounding box center [390, 472] width 465 height 59
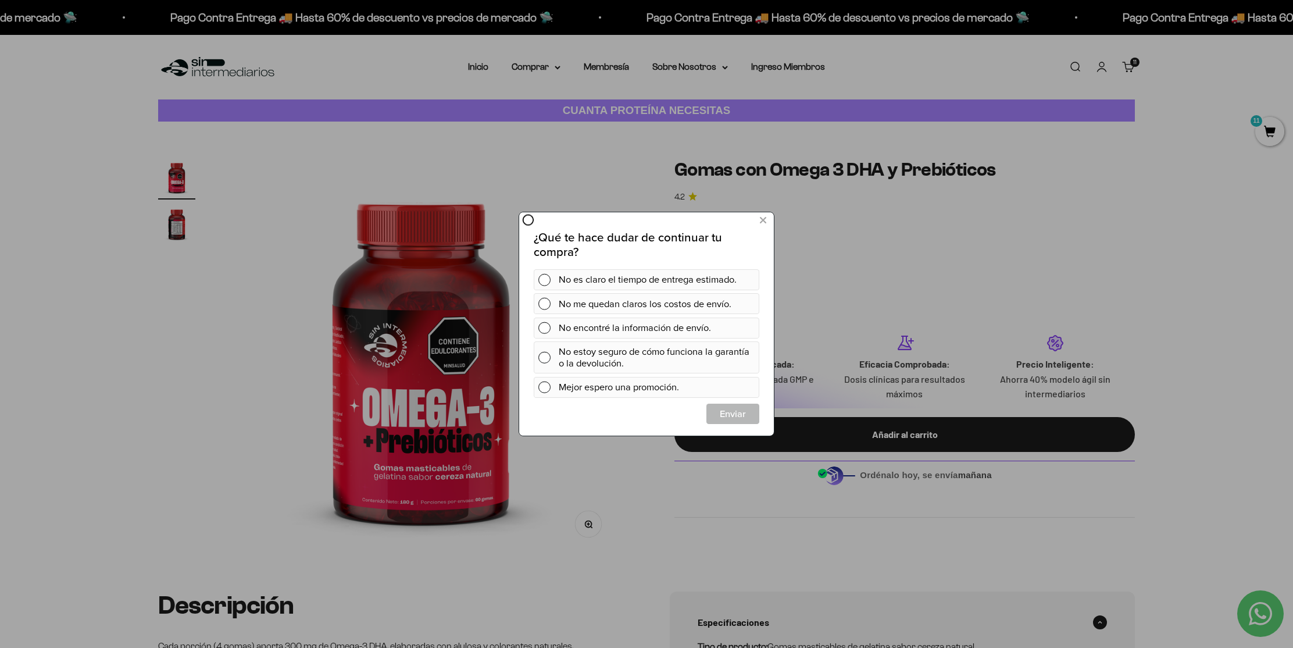
scroll to position [0, 0]
click at [178, 220] on div at bounding box center [122, 113] width 244 height 226
click at [765, 218] on icon at bounding box center [763, 221] width 6 height 16
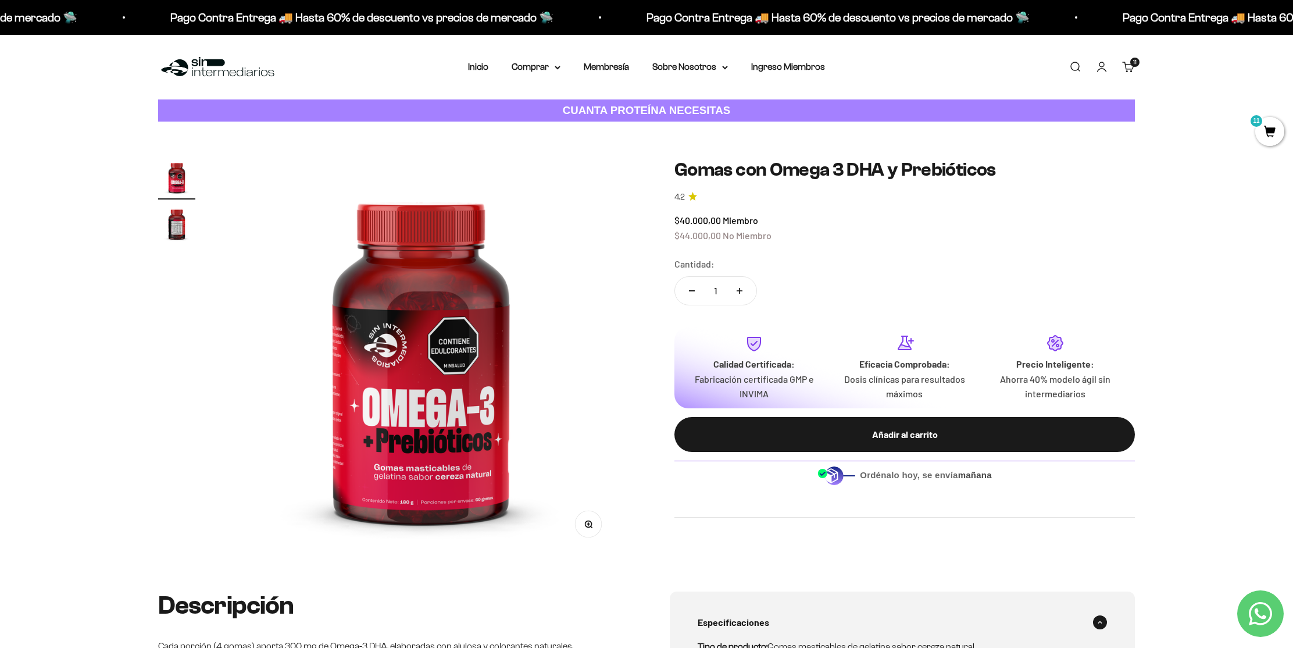
click at [179, 222] on icon at bounding box center [182, 227] width 6 height 16
click at [174, 219] on button at bounding box center [182, 226] width 22 height 19
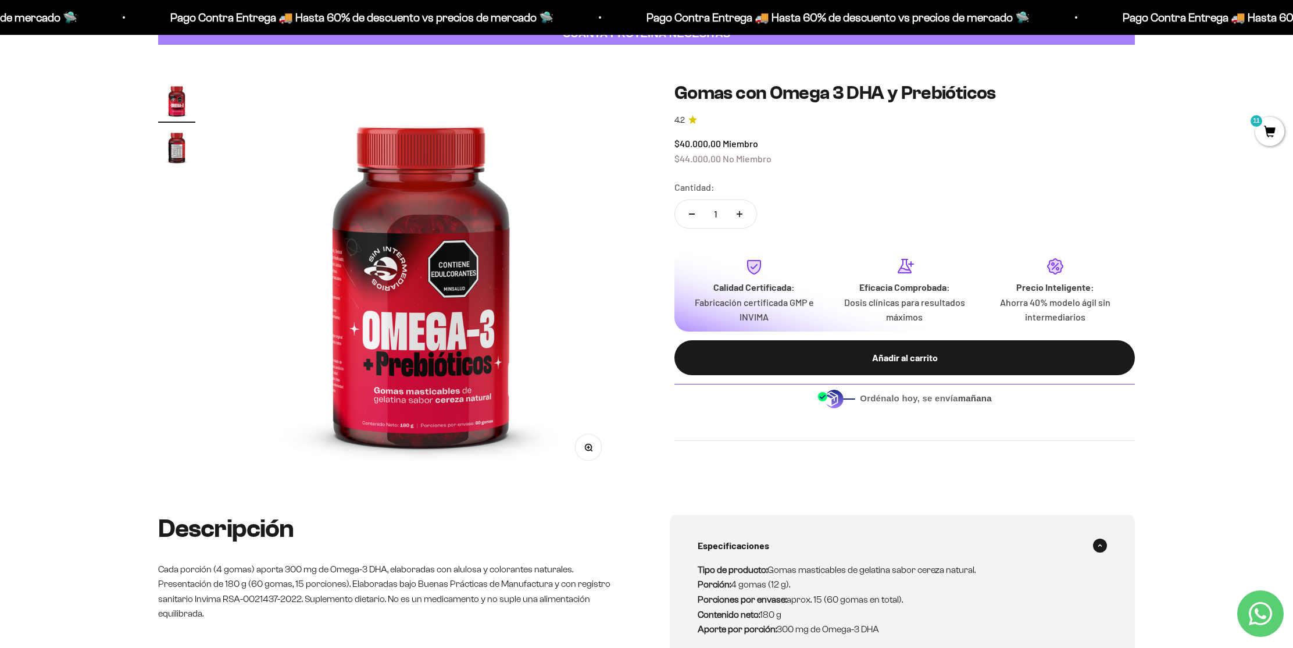
scroll to position [140, 0]
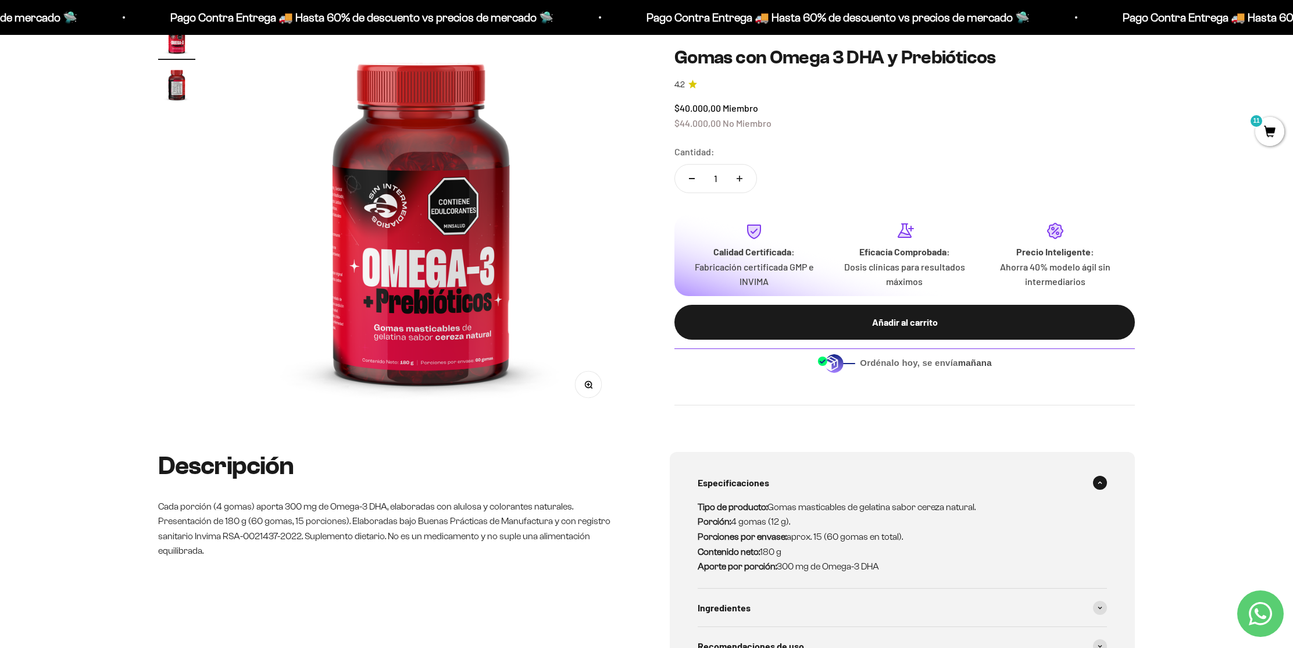
click at [531, 271] on img at bounding box center [420, 216] width 395 height 395
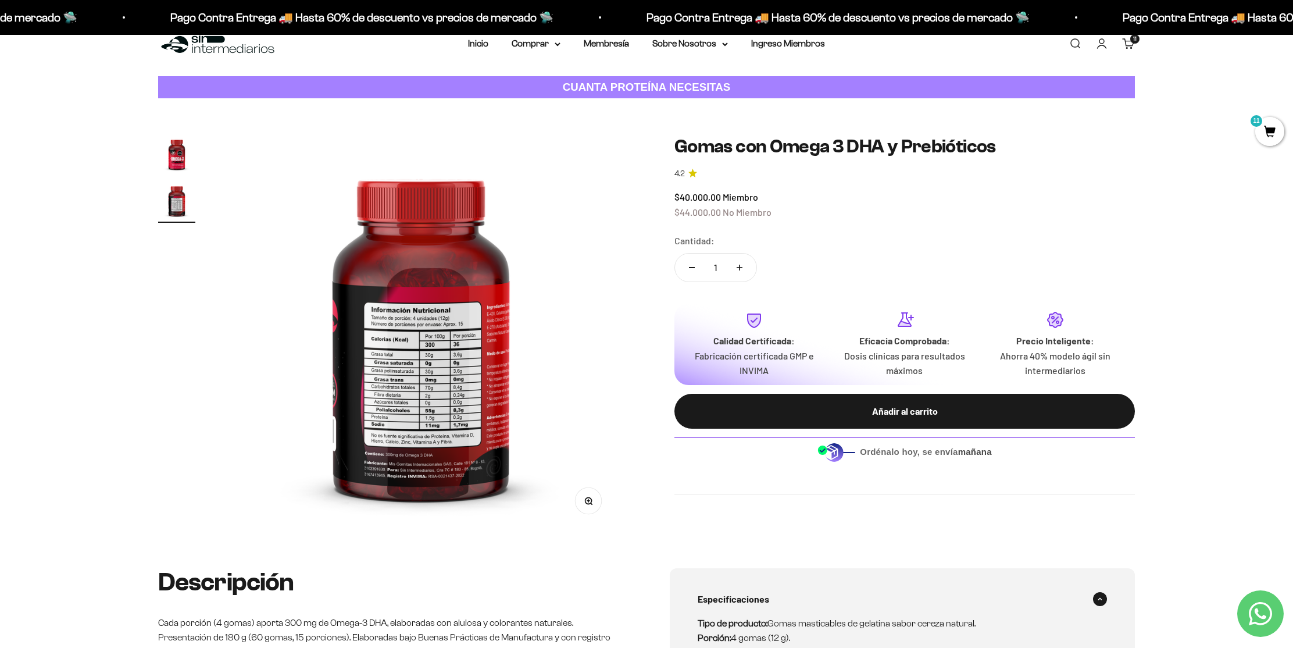
scroll to position [0, 0]
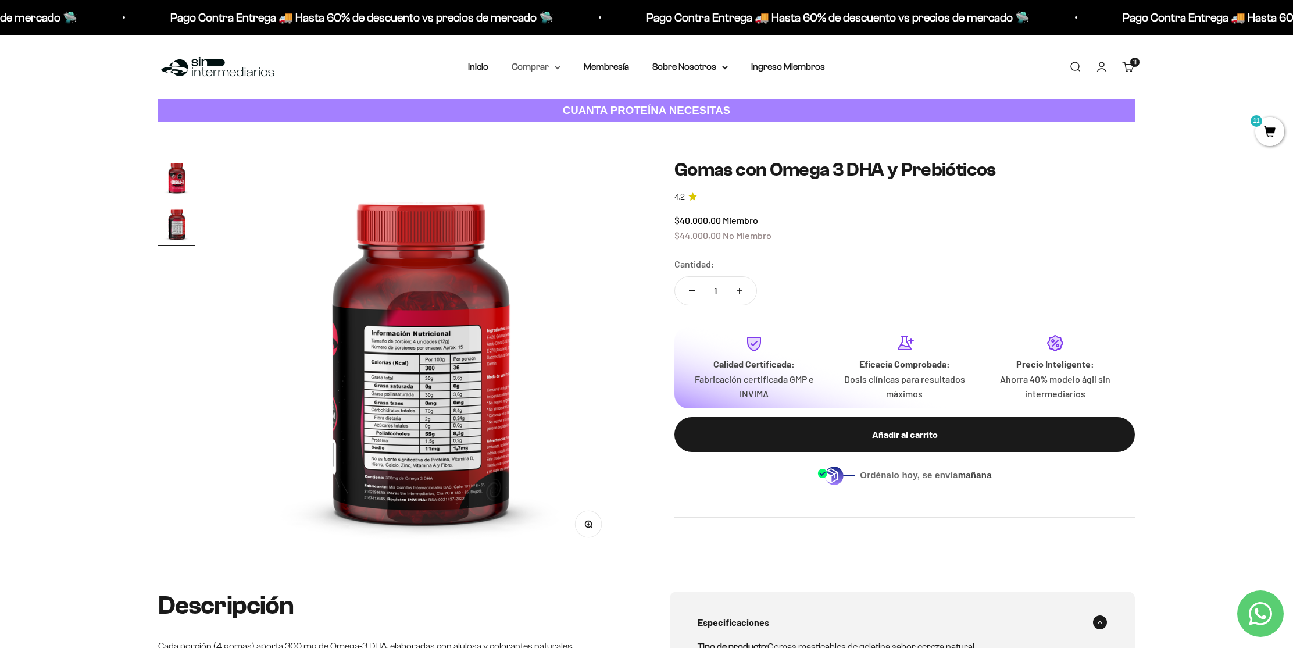
click at [551, 65] on summary "Comprar" at bounding box center [536, 66] width 49 height 15
click at [573, 144] on span "Gomas sin azúcar" at bounding box center [555, 147] width 72 height 10
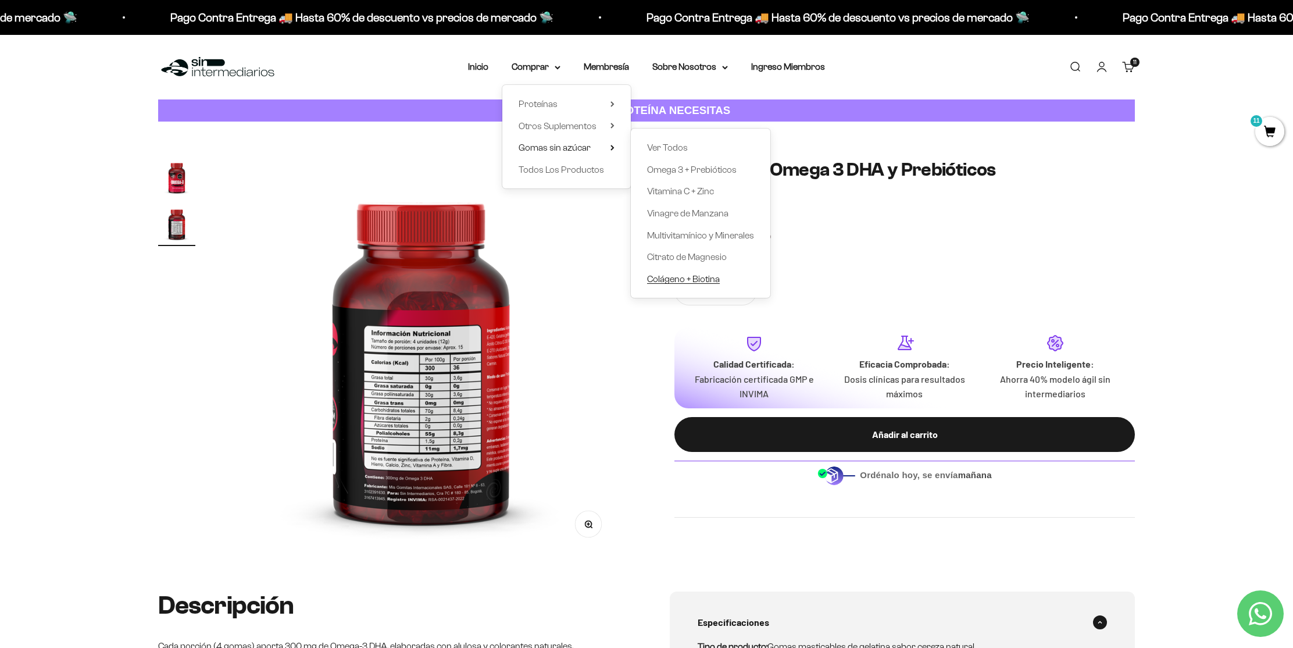
click at [705, 280] on span "Colágeno + Biotina" at bounding box center [683, 279] width 73 height 10
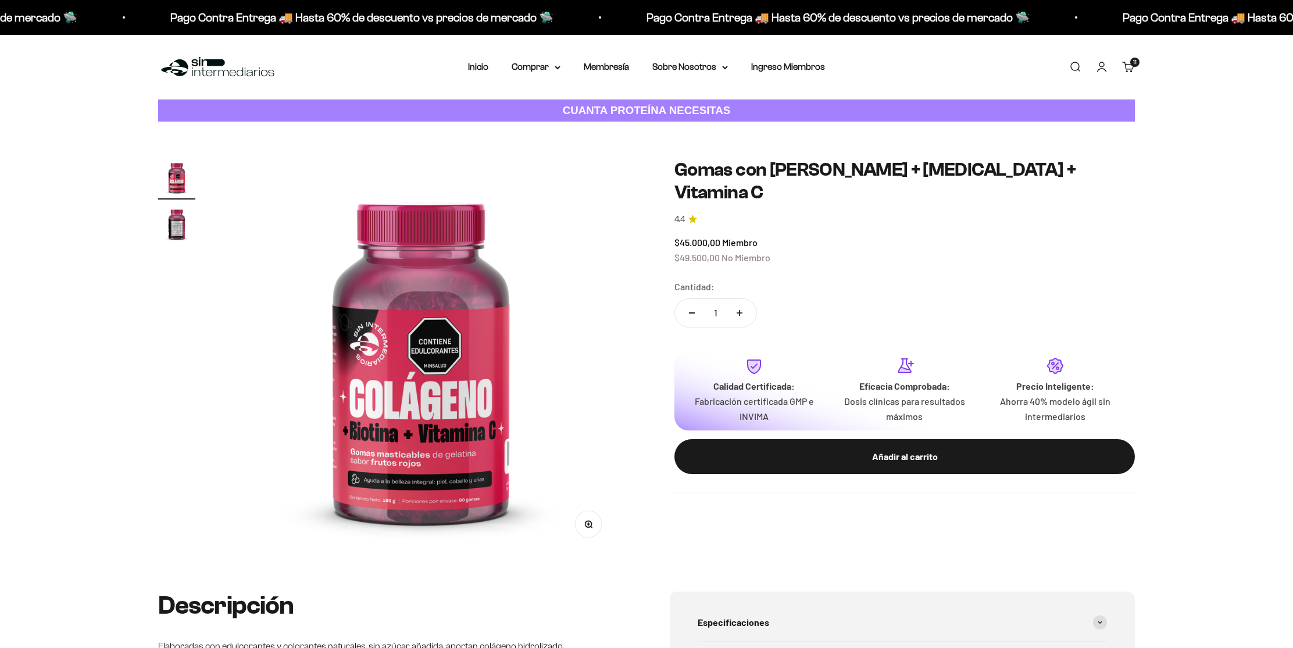
click at [481, 339] on img at bounding box center [420, 356] width 395 height 395
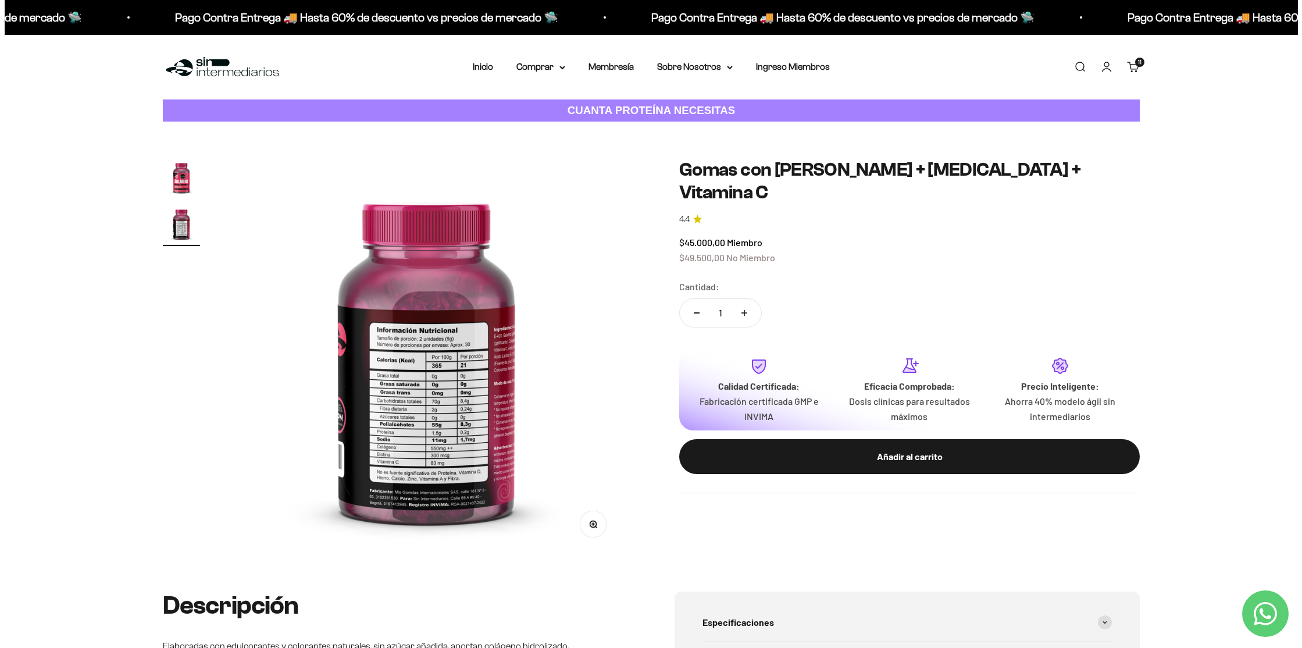
scroll to position [0, 409]
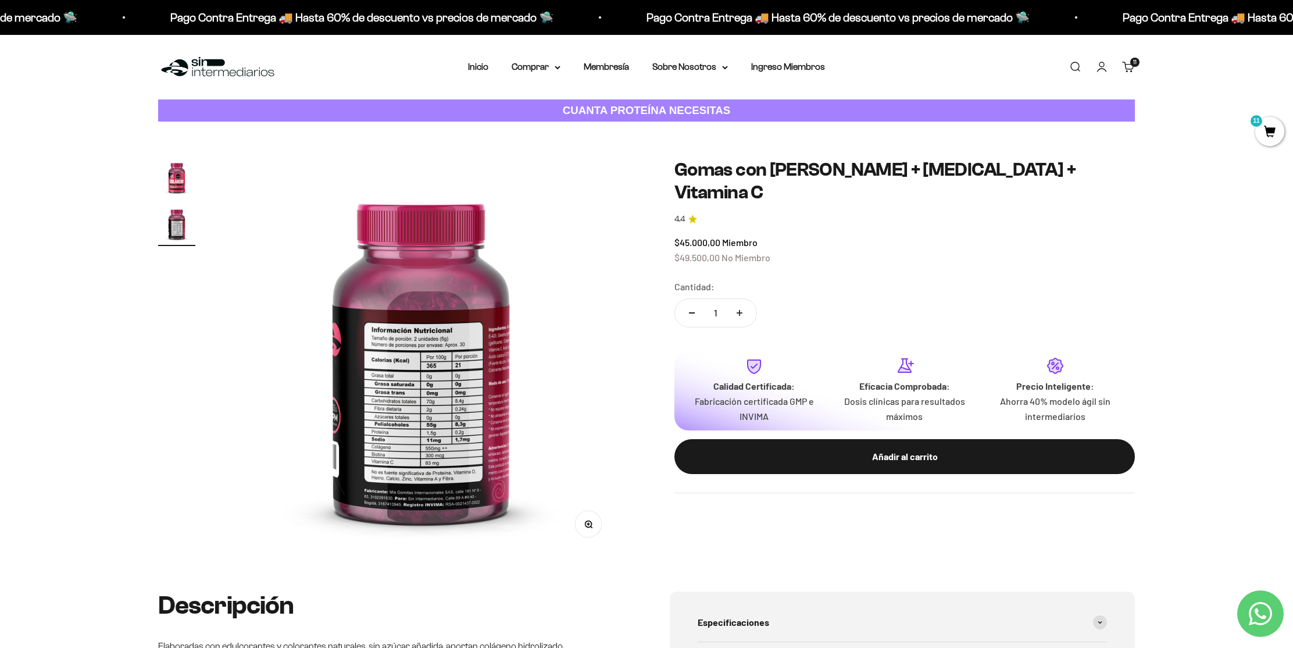
click at [1271, 134] on span "11" at bounding box center [1270, 131] width 29 height 29
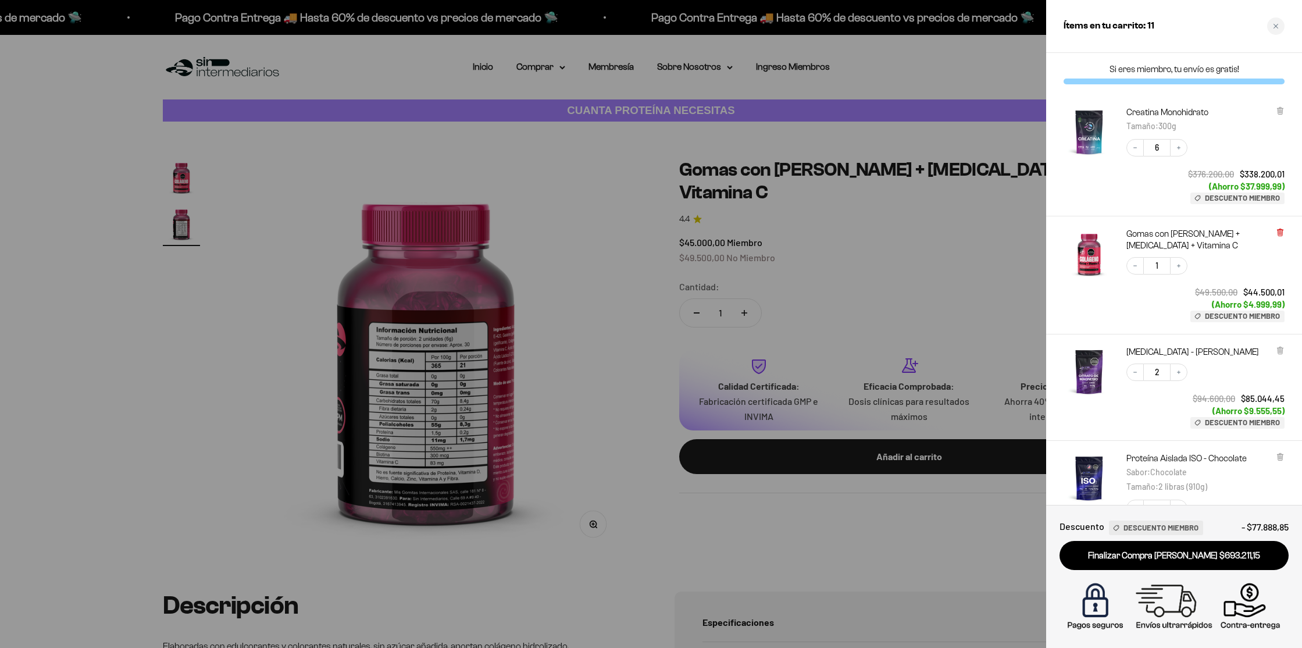
click at [1282, 231] on icon at bounding box center [1280, 233] width 5 height 6
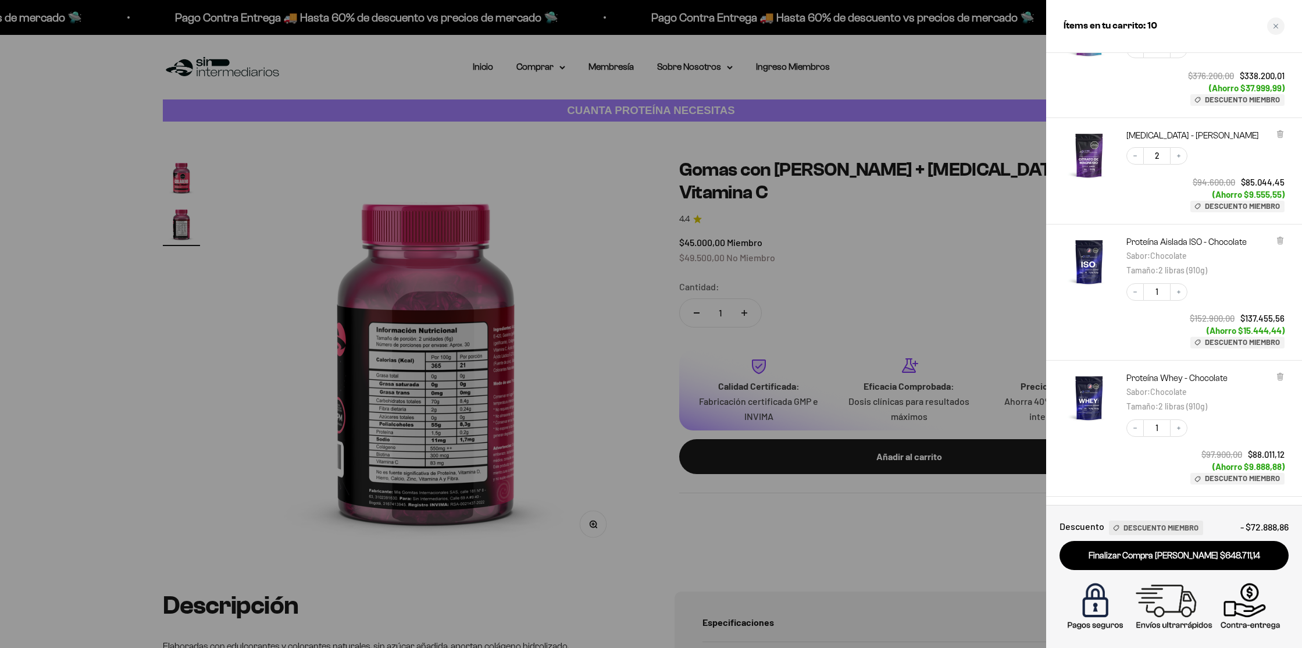
scroll to position [191, 0]
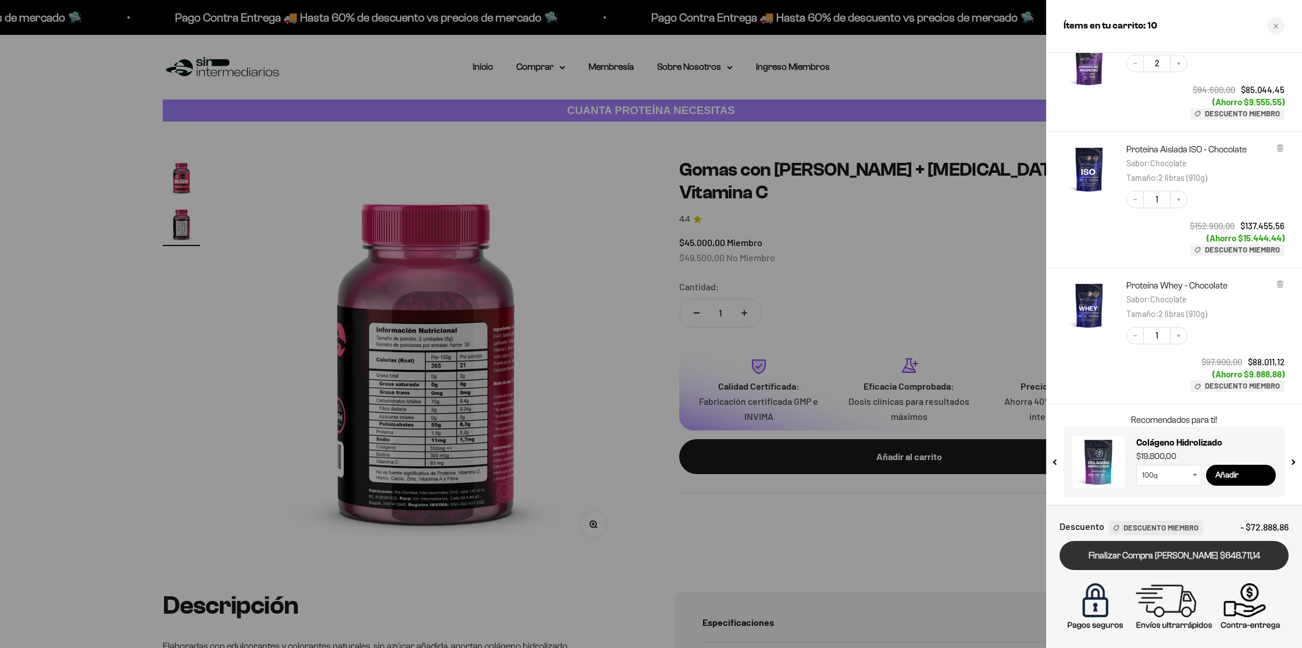
click at [1170, 554] on link "Finalizar Compra [PERSON_NAME] $648.711,14" at bounding box center [1174, 556] width 229 height 30
